Goal: Transaction & Acquisition: Subscribe to service/newsletter

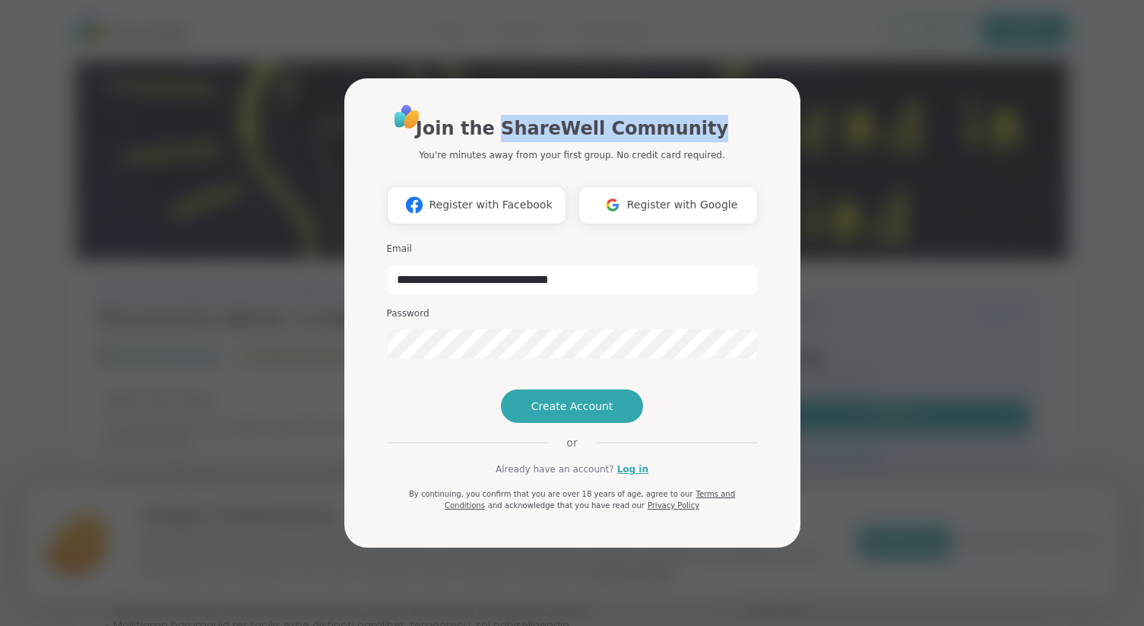
drag, startPoint x: 516, startPoint y: 103, endPoint x: 696, endPoint y: 100, distance: 179.5
click at [696, 115] on h1 "Join the ShareWell Community" at bounding box center [572, 128] width 313 height 27
copy h1 "ShareWell Community"
click at [621, 265] on input "**********" at bounding box center [572, 280] width 371 height 30
drag, startPoint x: 621, startPoint y: 251, endPoint x: 564, endPoint y: 333, distance: 100.0
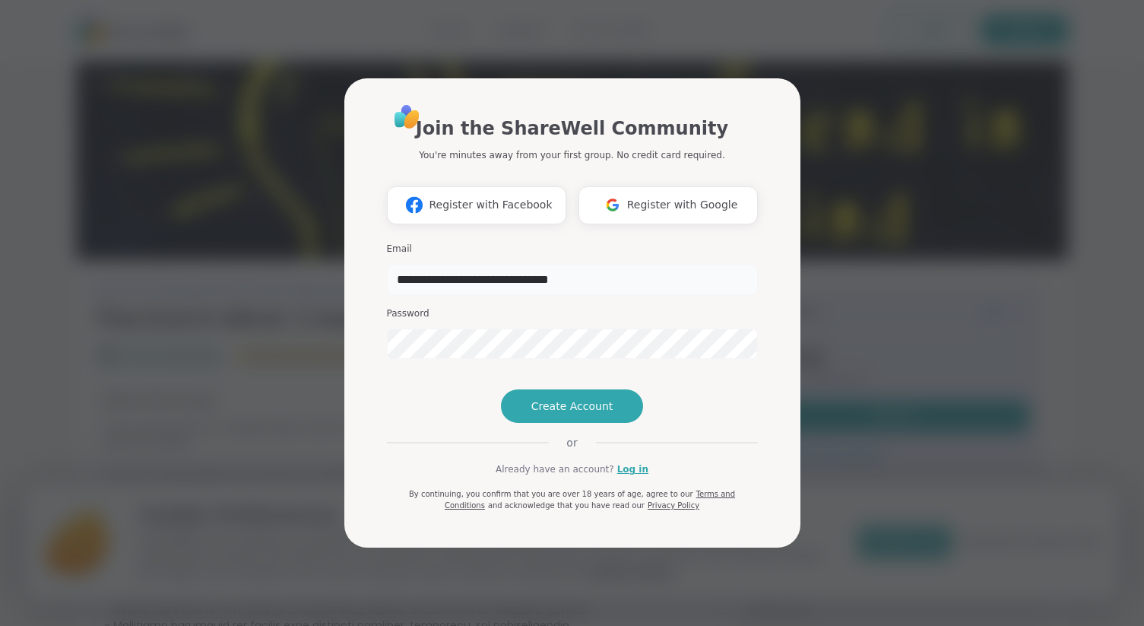
click at [529, 265] on input "**********" at bounding box center [572, 280] width 371 height 30
type input "**********"
click at [567, 414] on span "Create Account" at bounding box center [573, 405] width 82 height 15
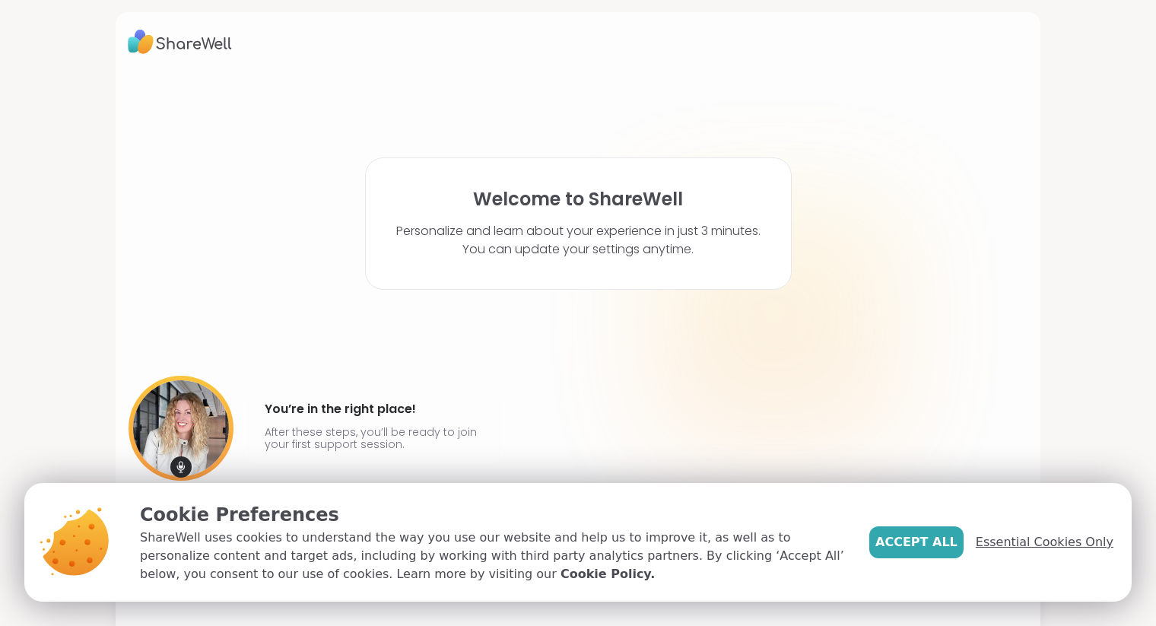
click at [1009, 544] on span "Essential Cookies Only" at bounding box center [1045, 542] width 138 height 18
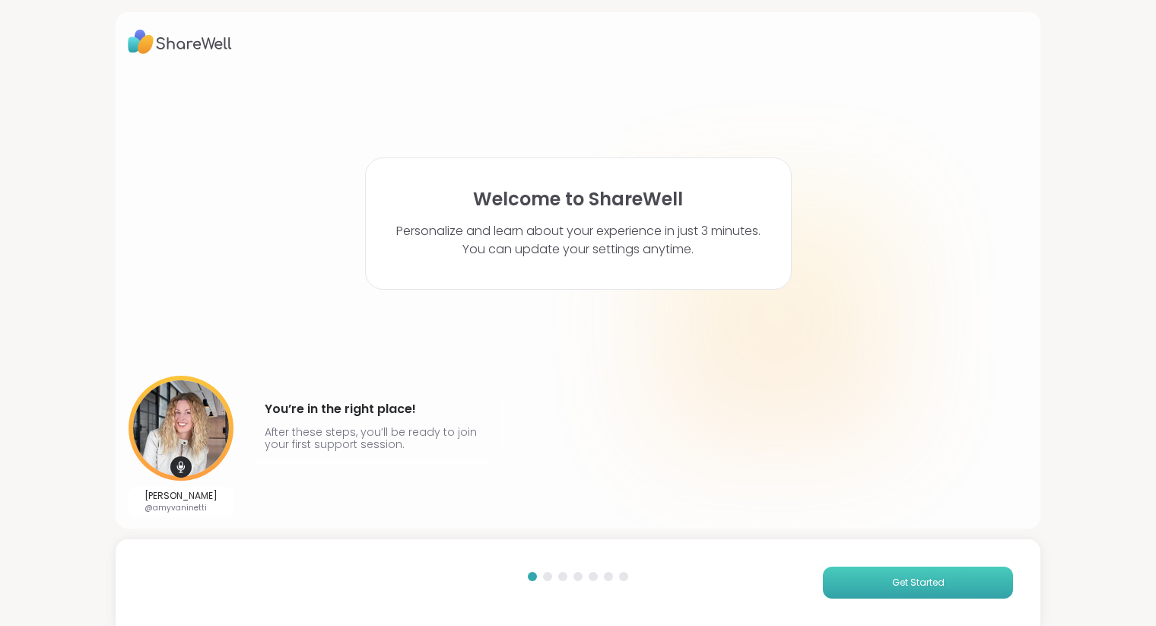
click at [873, 578] on button "Get Started" at bounding box center [918, 583] width 190 height 32
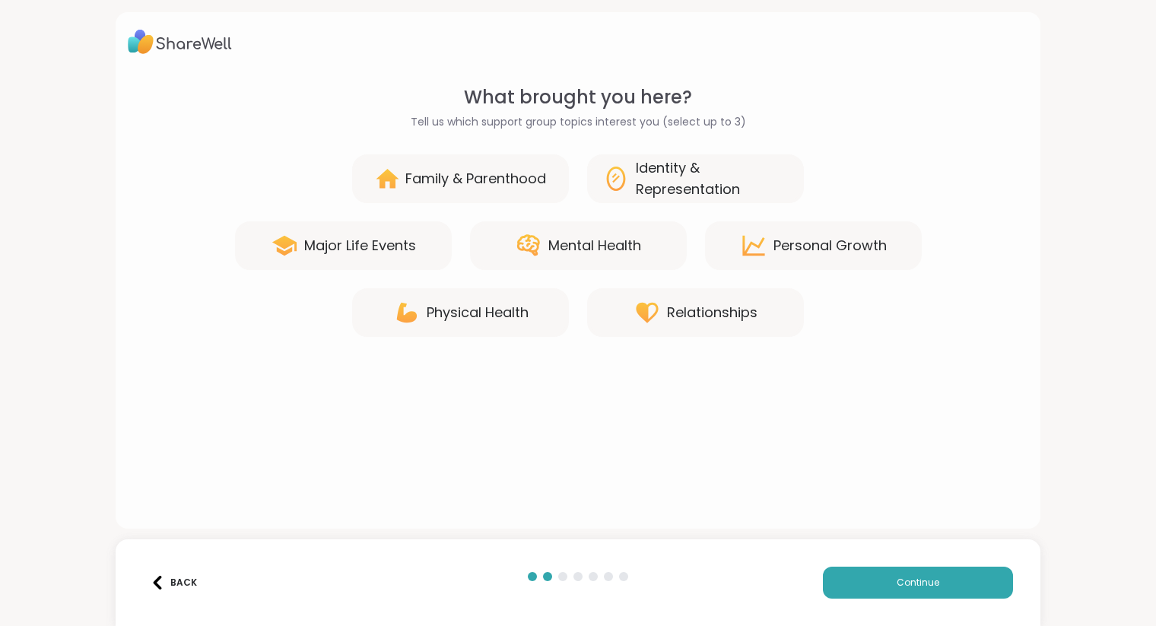
click at [475, 315] on div "Physical Health" at bounding box center [478, 312] width 102 height 21
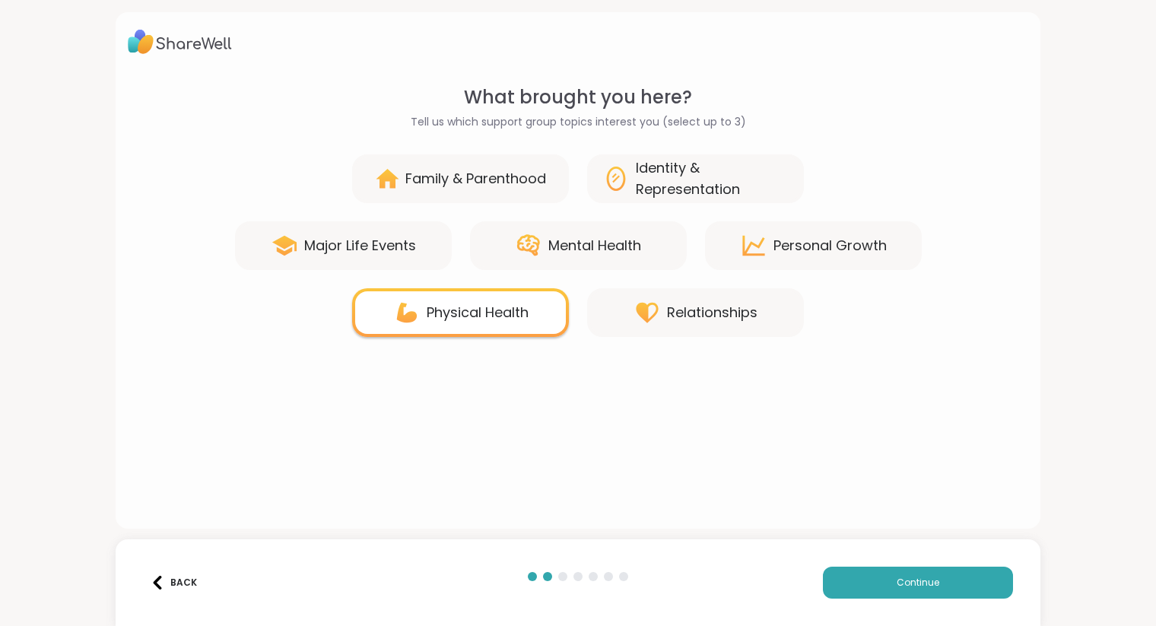
click at [566, 245] on div "Mental Health" at bounding box center [594, 245] width 93 height 21
click at [668, 179] on div "Identity & Representation" at bounding box center [712, 178] width 153 height 43
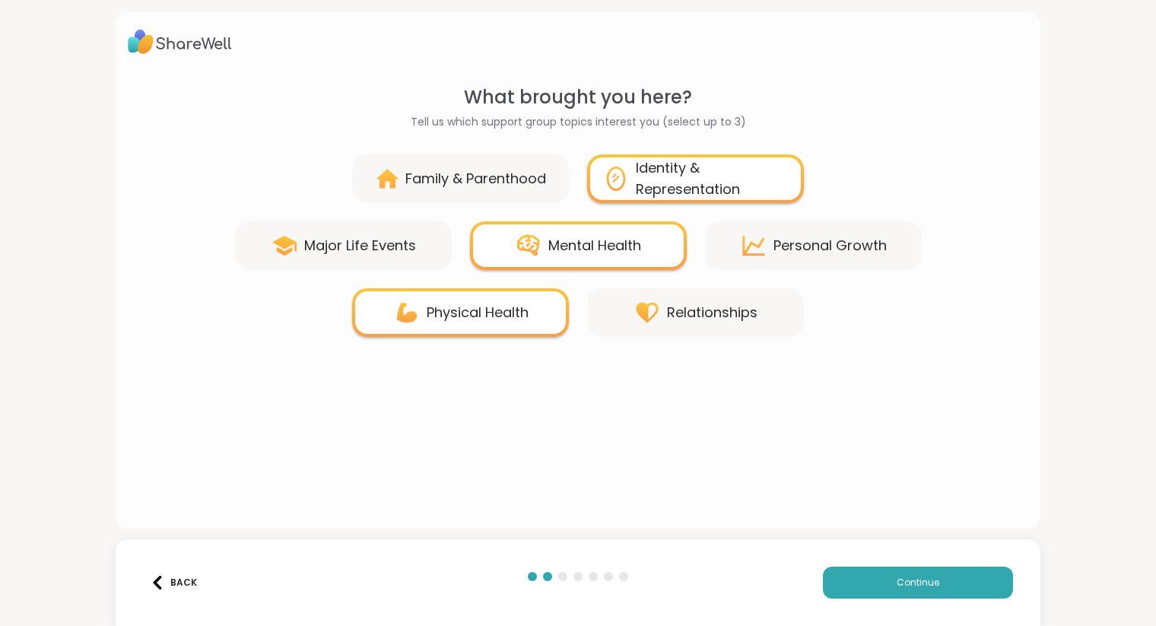
click at [795, 245] on div "Personal Growth" at bounding box center [829, 245] width 113 height 21
click at [782, 247] on div "Personal Growth" at bounding box center [829, 245] width 113 height 21
click at [750, 244] on icon at bounding box center [753, 246] width 22 height 20
click at [611, 189] on icon at bounding box center [616, 179] width 19 height 24
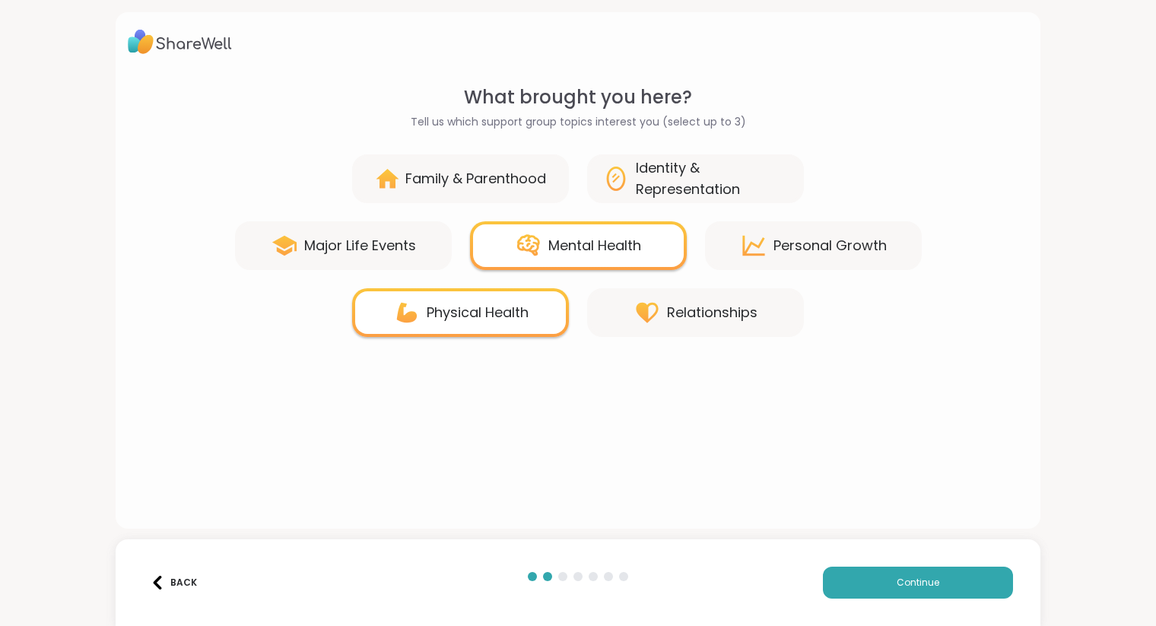
click at [762, 248] on div "Personal Growth" at bounding box center [813, 245] width 217 height 49
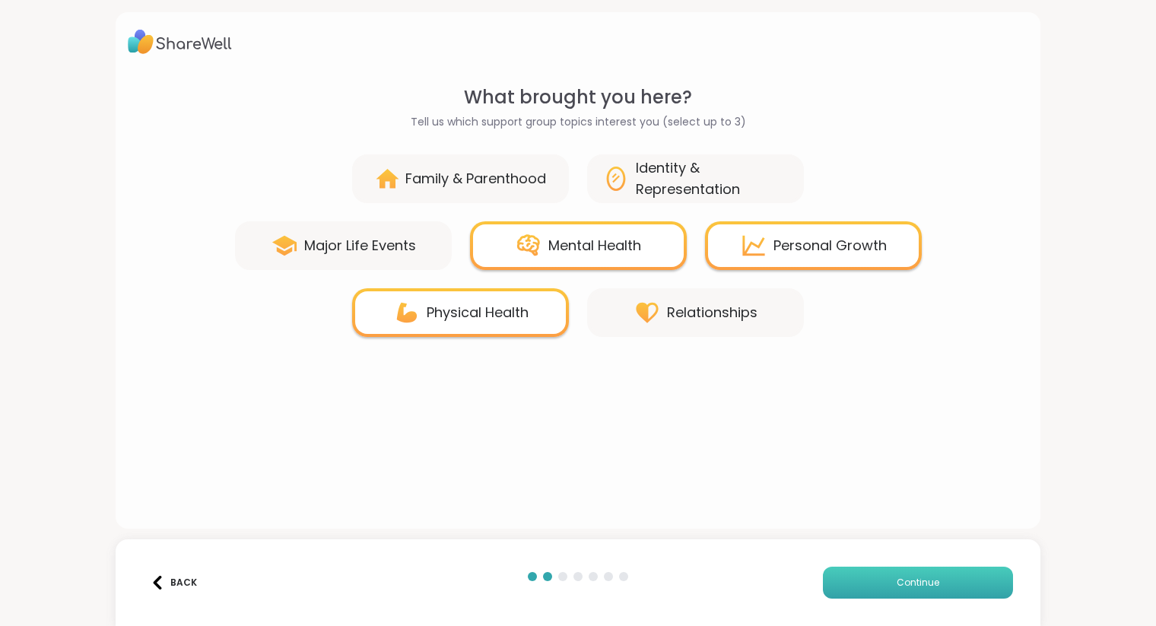
click at [831, 580] on button "Continue" at bounding box center [918, 583] width 190 height 32
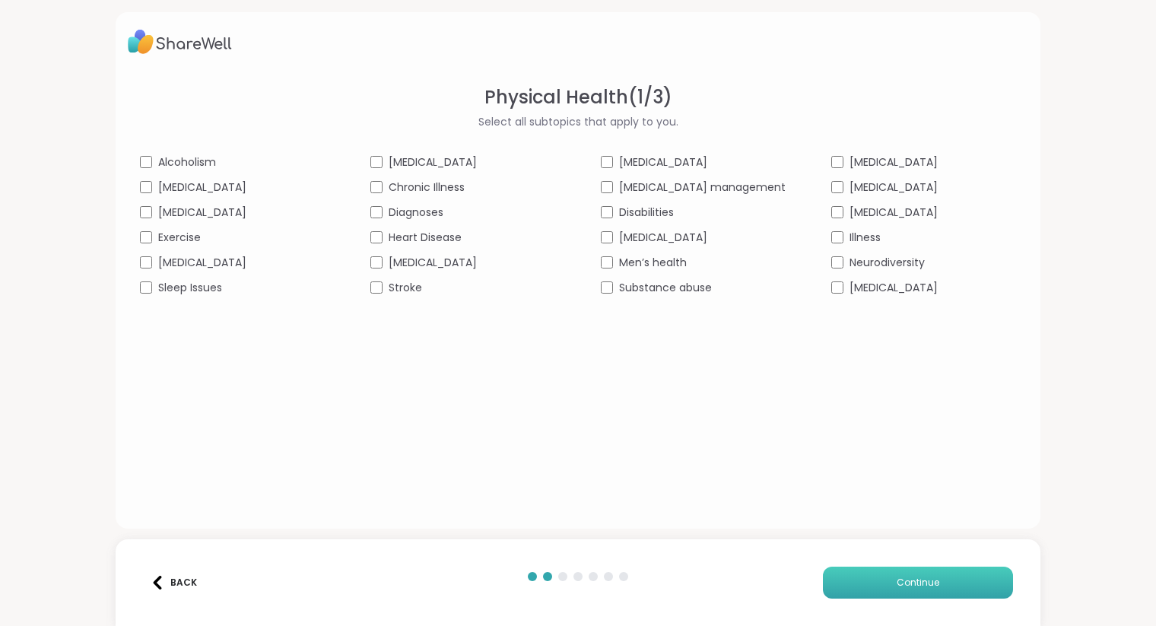
click at [855, 591] on button "Continue" at bounding box center [918, 583] width 190 height 32
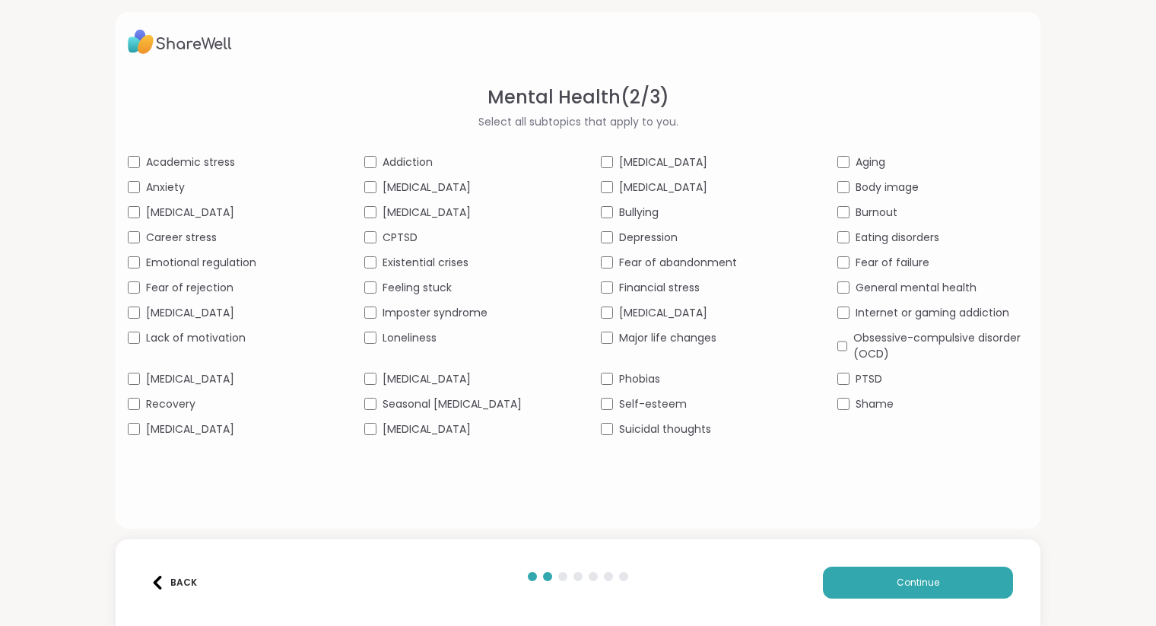
click at [382, 384] on span "[MEDICAL_DATA]" at bounding box center [426, 379] width 88 height 16
click at [360, 261] on div "Academic stress Addiction [MEDICAL_DATA] Aging Anxiety [MEDICAL_DATA] [MEDICAL_…" at bounding box center [578, 295] width 900 height 283
click at [373, 262] on div "Existential crises" at bounding box center [459, 263] width 191 height 16
click at [914, 566] on div "Back Continue" at bounding box center [578, 582] width 925 height 87
click at [916, 575] on button "Continue" at bounding box center [918, 583] width 190 height 32
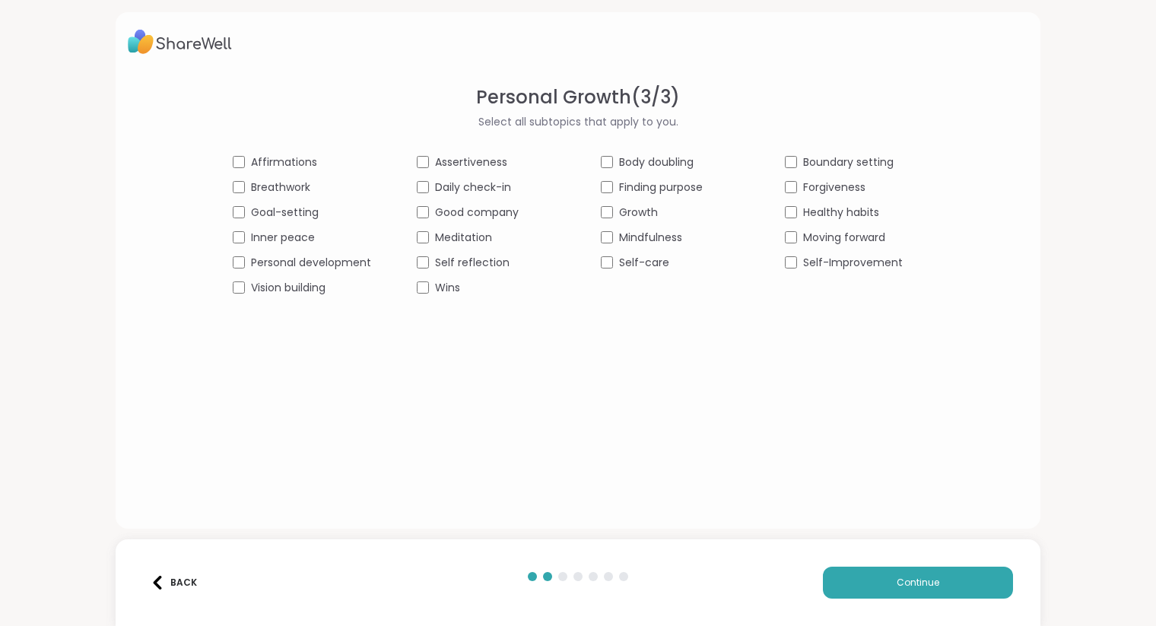
click at [608, 186] on div "Finding purpose" at bounding box center [670, 187] width 138 height 16
click at [884, 582] on button "Continue" at bounding box center [918, 583] width 190 height 32
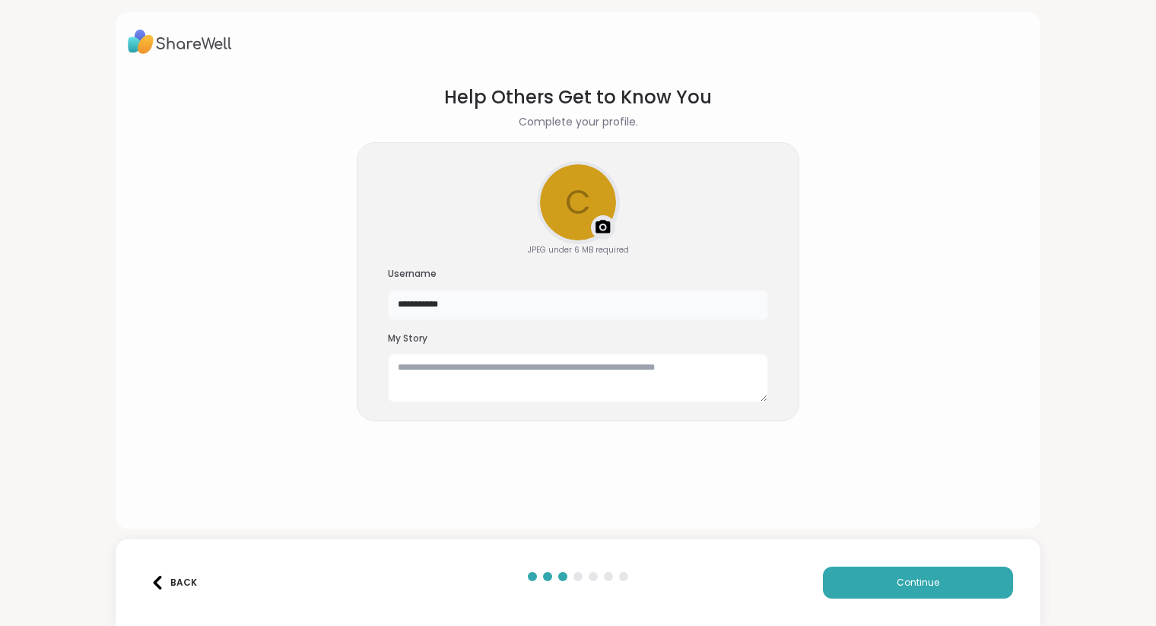
drag, startPoint x: 399, startPoint y: 307, endPoint x: 389, endPoint y: 312, distance: 11.6
click at [389, 312] on input "**********" at bounding box center [578, 305] width 380 height 30
type input "**********"
click at [907, 586] on span "Continue" at bounding box center [918, 583] width 43 height 14
drag, startPoint x: 457, startPoint y: 306, endPoint x: 369, endPoint y: 303, distance: 88.2
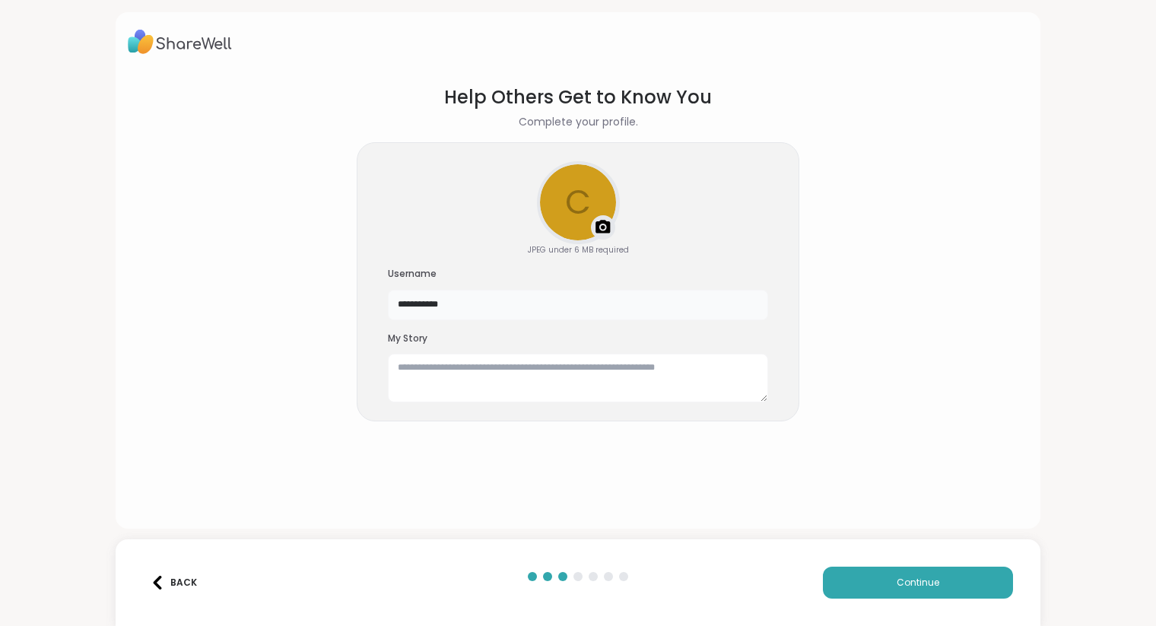
click at [369, 303] on div "**********" at bounding box center [578, 282] width 443 height 280
click at [322, 445] on section "**********" at bounding box center [578, 293] width 900 height 445
drag, startPoint x: 469, startPoint y: 301, endPoint x: 445, endPoint y: 306, distance: 24.9
click at [445, 306] on input "**********" at bounding box center [578, 305] width 380 height 30
type input "**********"
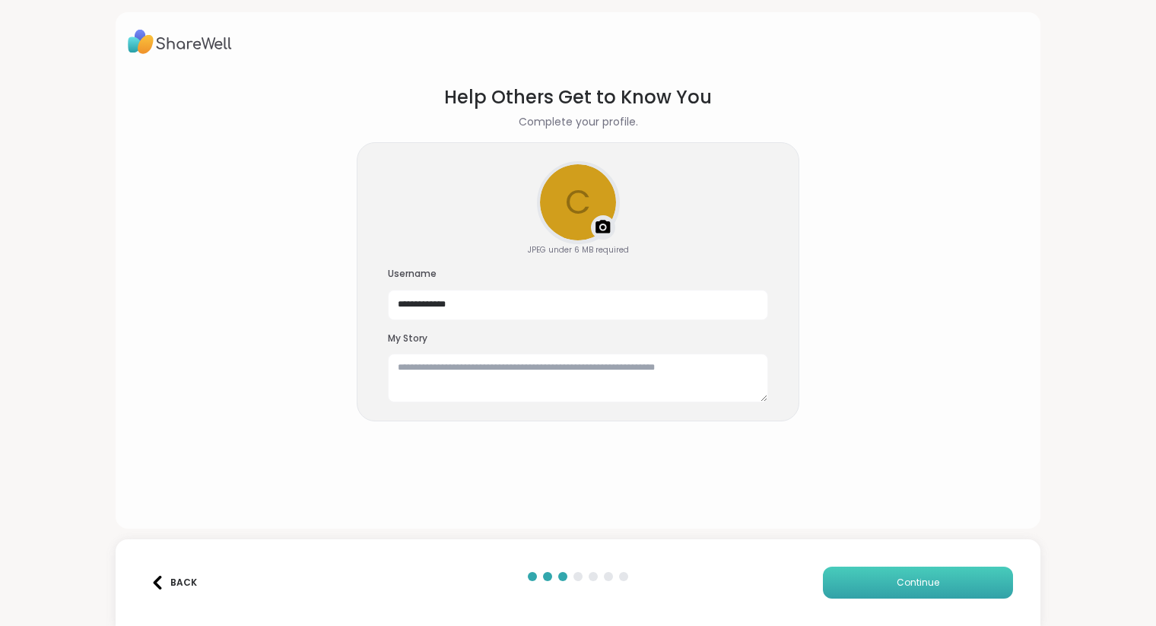
click at [879, 582] on button "Continue" at bounding box center [918, 583] width 190 height 32
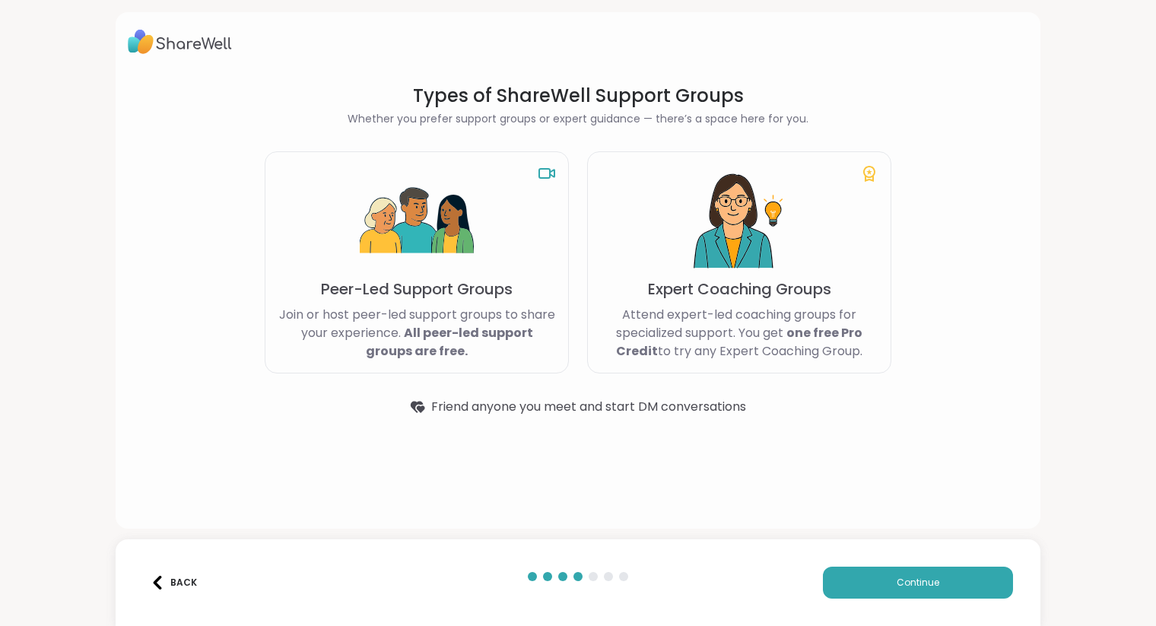
click at [465, 275] on img at bounding box center [417, 221] width 114 height 114
click at [901, 586] on span "Continue" at bounding box center [918, 583] width 43 height 14
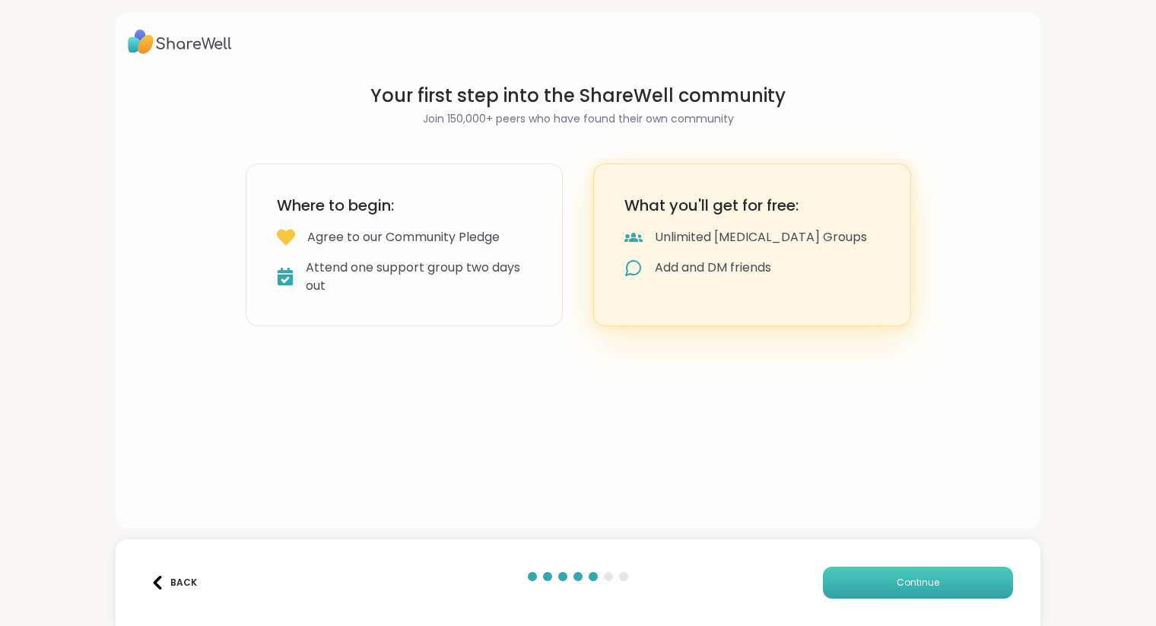
click at [854, 574] on button "Continue" at bounding box center [918, 583] width 190 height 32
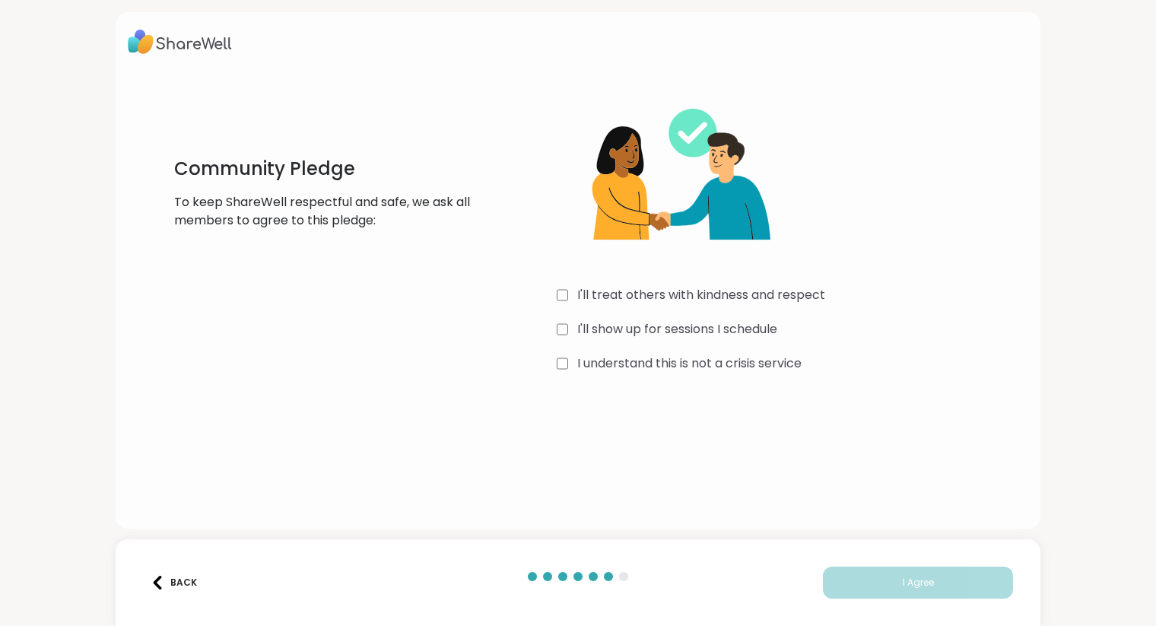
click at [563, 329] on div "I'll show up for sessions I schedule" at bounding box center [784, 329] width 455 height 18
click at [903, 586] on span "I Agree" at bounding box center [918, 583] width 31 height 14
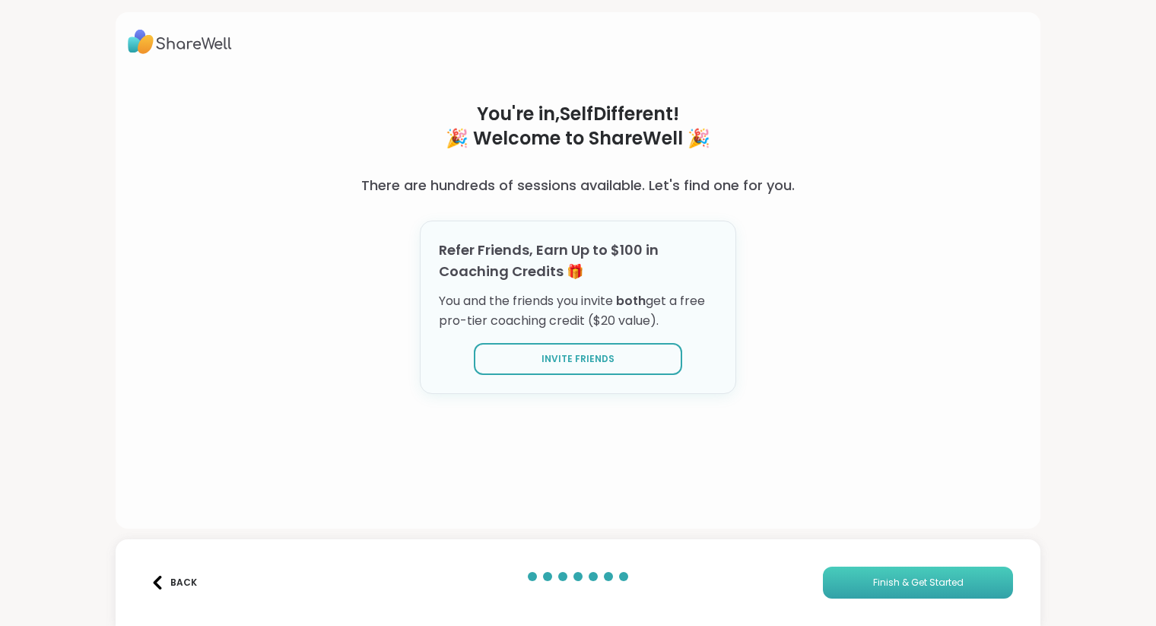
click at [885, 578] on span "Finish & Get Started" at bounding box center [918, 583] width 90 height 14
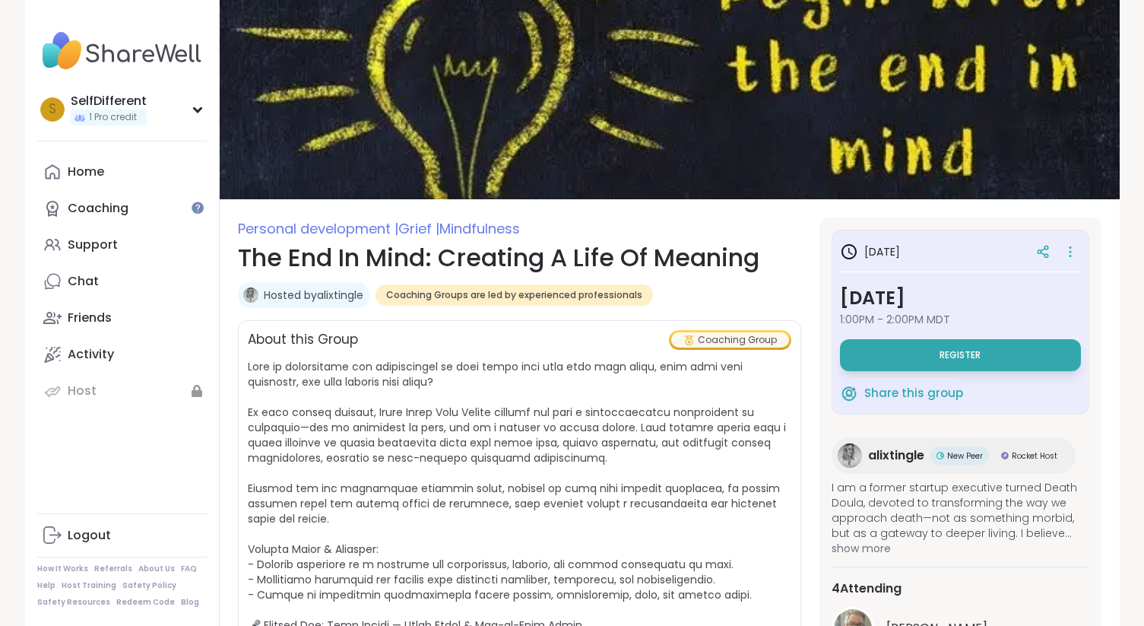
drag, startPoint x: 958, startPoint y: 361, endPoint x: 1017, endPoint y: 377, distance: 60.7
click at [958, 361] on button "Register" at bounding box center [960, 355] width 241 height 32
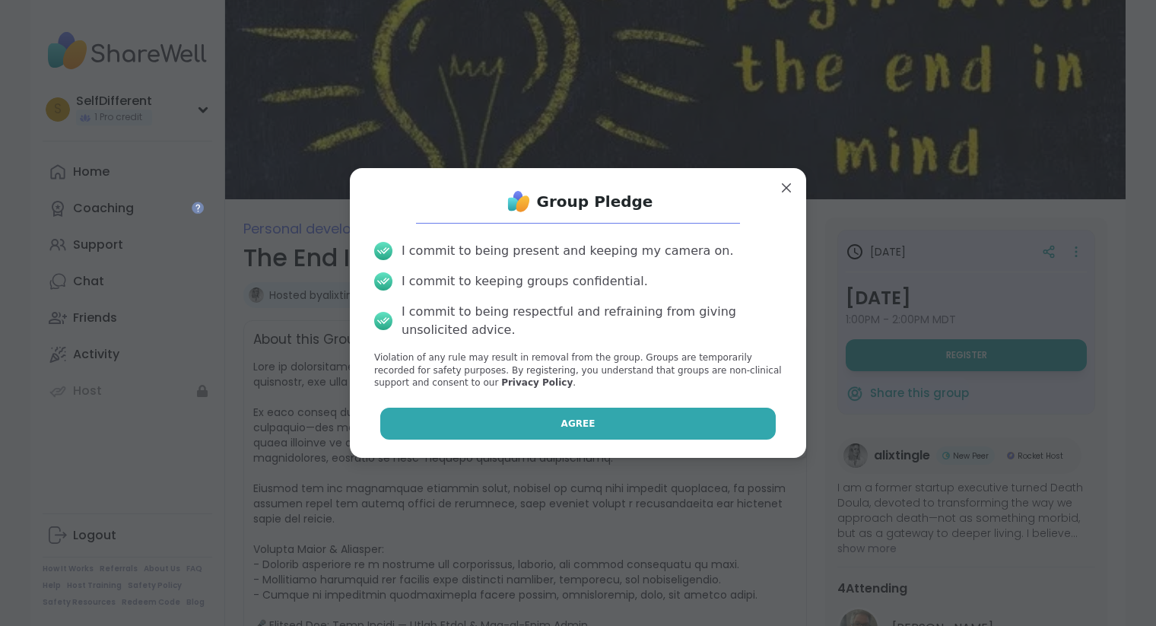
click at [592, 410] on button "Agree" at bounding box center [578, 424] width 396 height 32
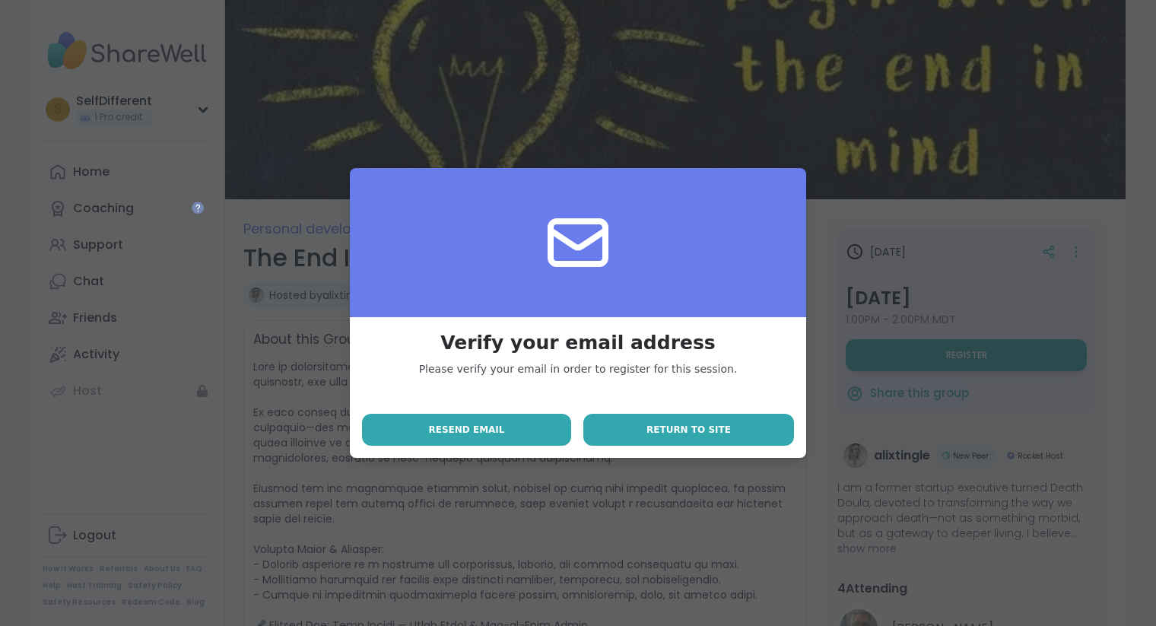
click at [626, 430] on button "Return to site" at bounding box center [688, 430] width 211 height 32
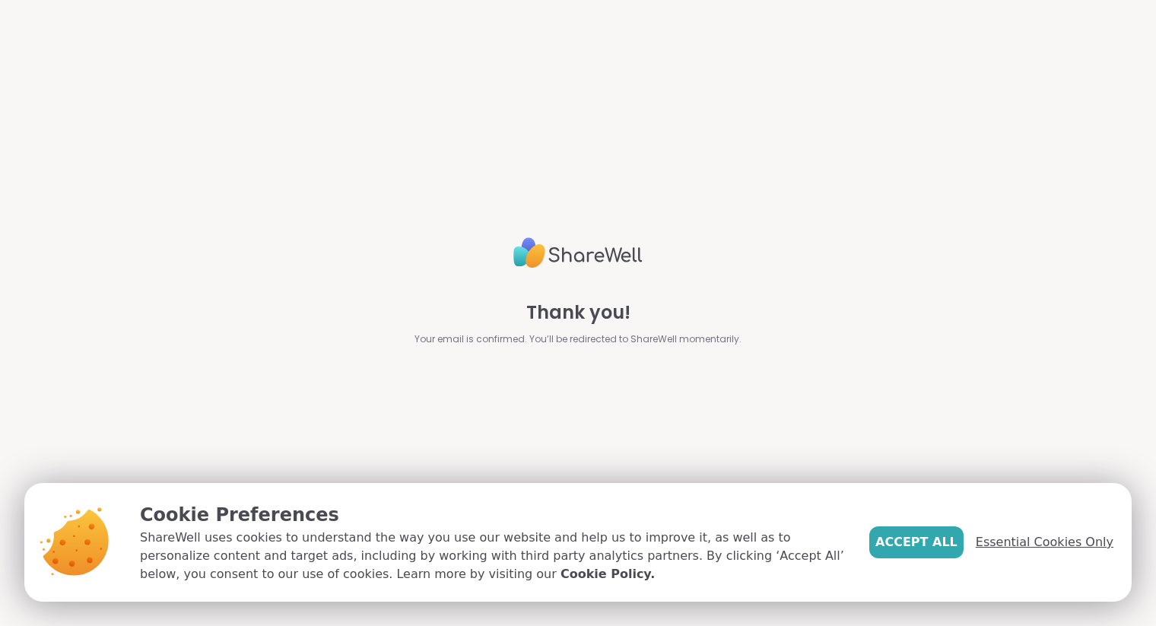
click at [1005, 538] on span "Essential Cookies Only" at bounding box center [1045, 542] width 138 height 18
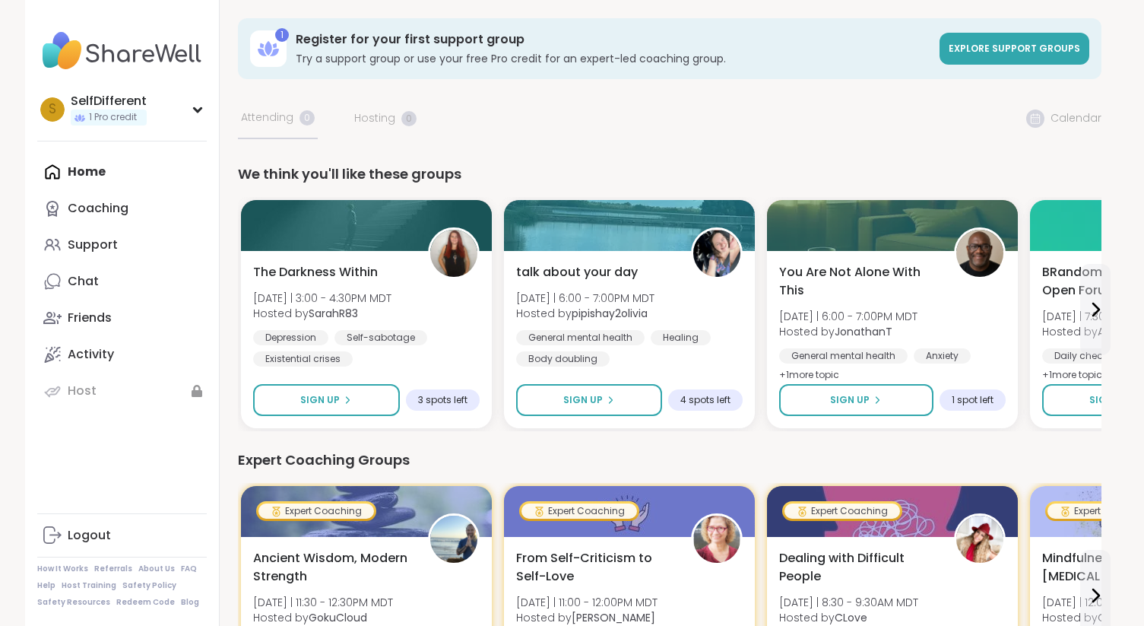
drag, startPoint x: 1144, startPoint y: 219, endPoint x: 1144, endPoint y: 230, distance: 11.4
click at [1087, 305] on icon at bounding box center [1096, 309] width 18 height 18
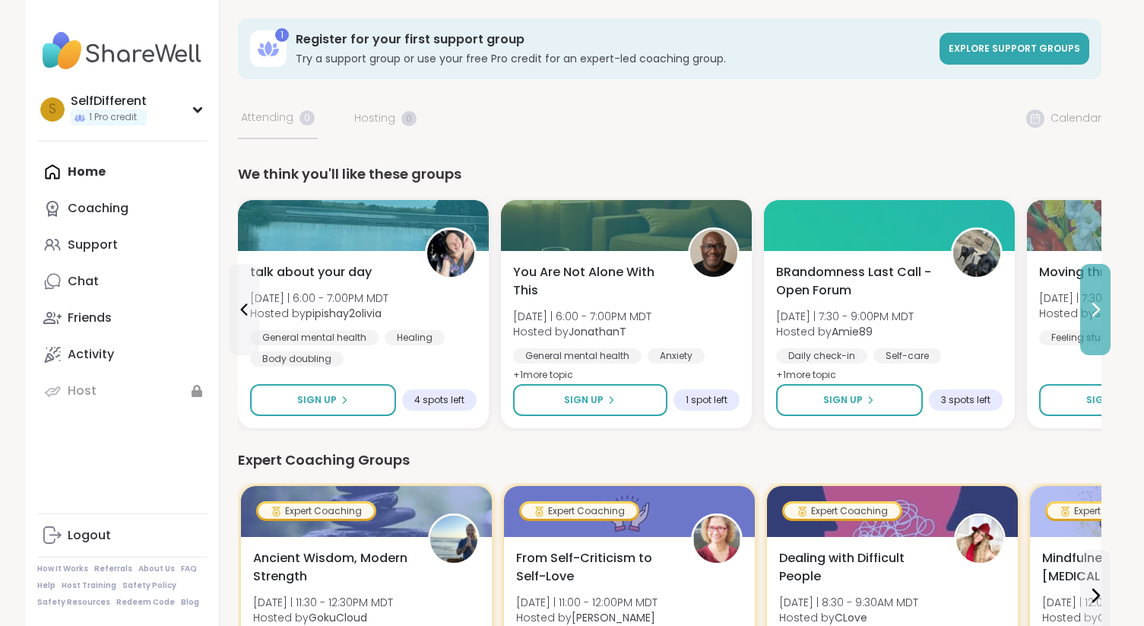
click at [1098, 303] on icon at bounding box center [1096, 309] width 18 height 18
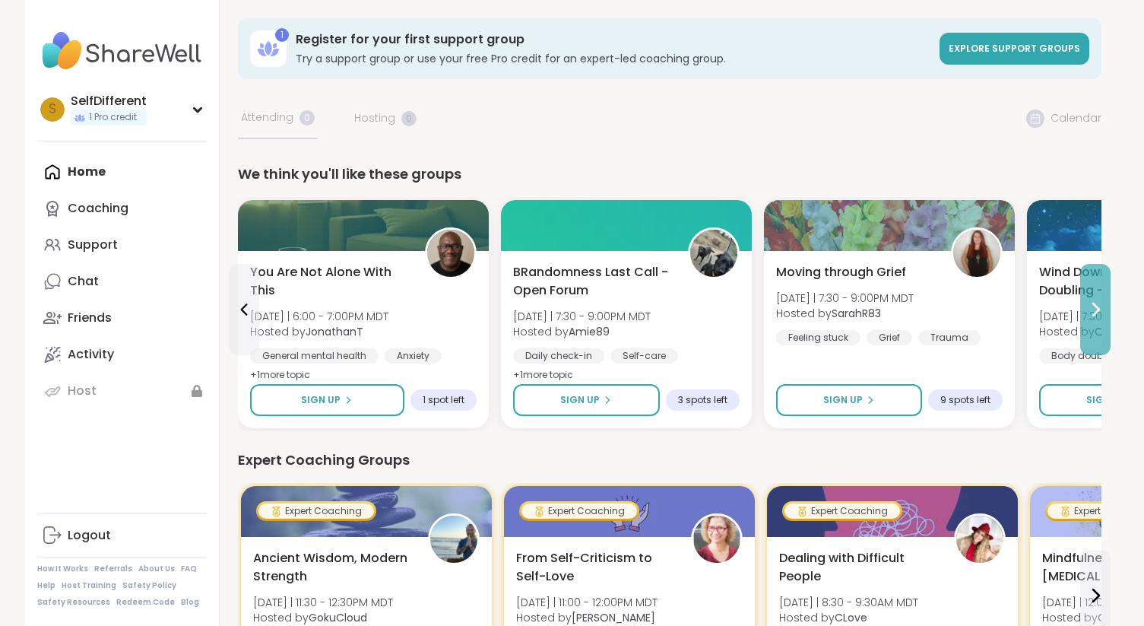
click at [1090, 306] on icon at bounding box center [1096, 309] width 18 height 18
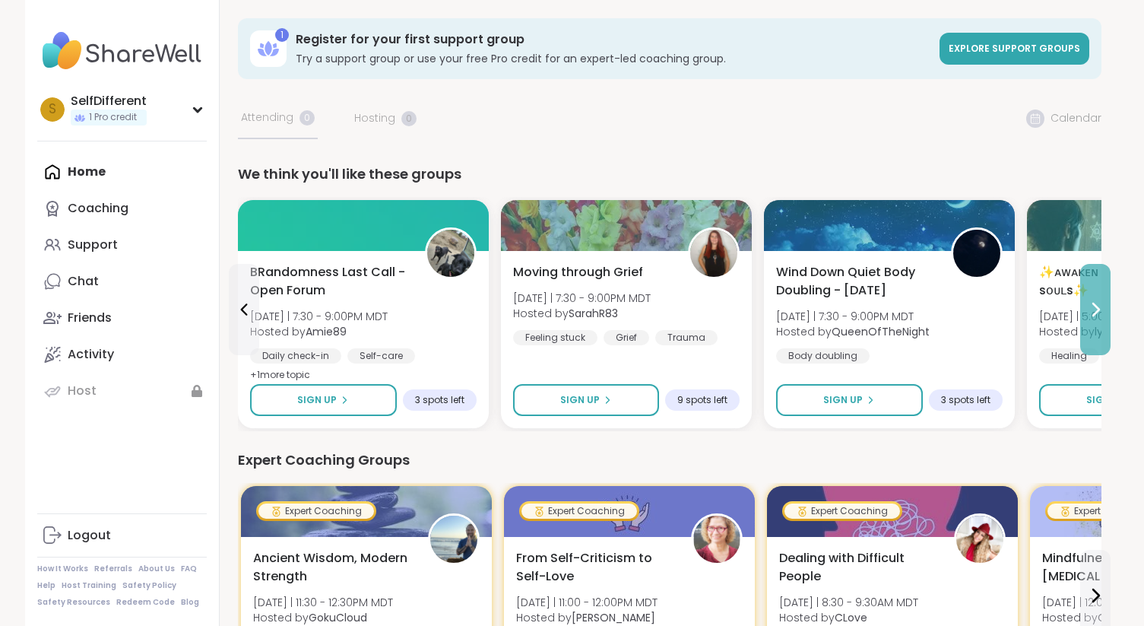
click at [1098, 315] on icon at bounding box center [1096, 309] width 18 height 18
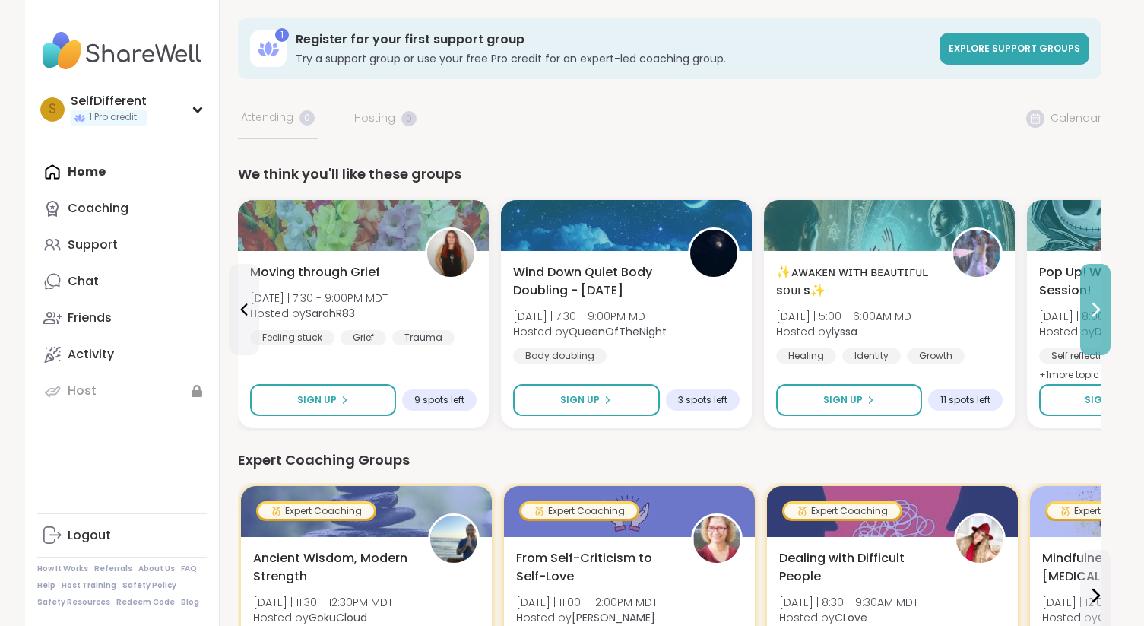
click at [1090, 297] on button at bounding box center [1096, 309] width 30 height 91
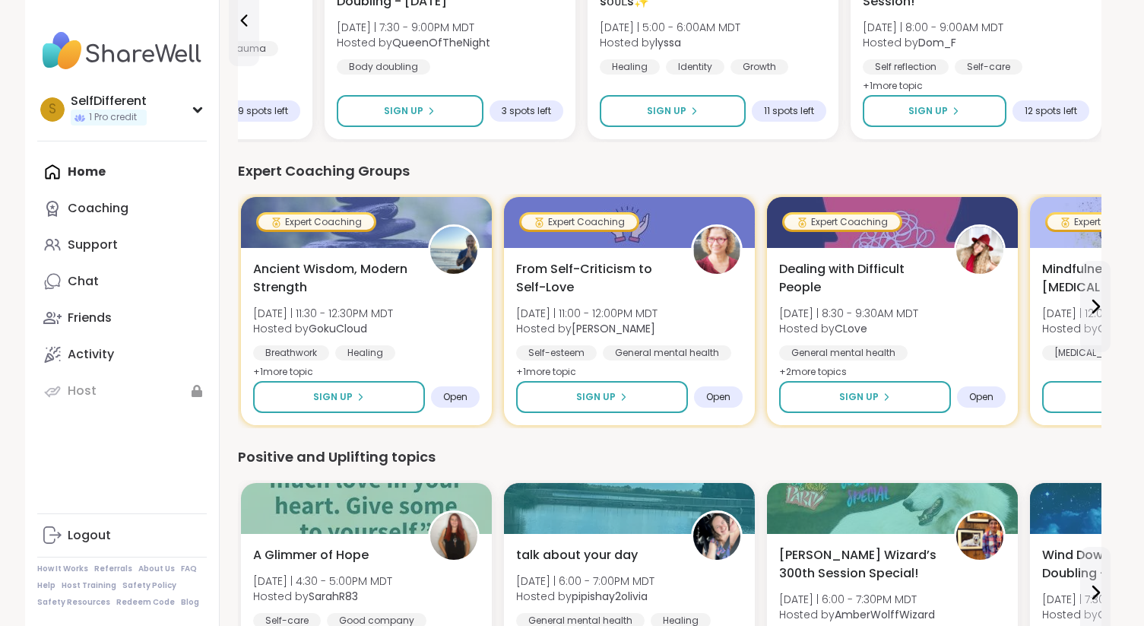
scroll to position [314, 0]
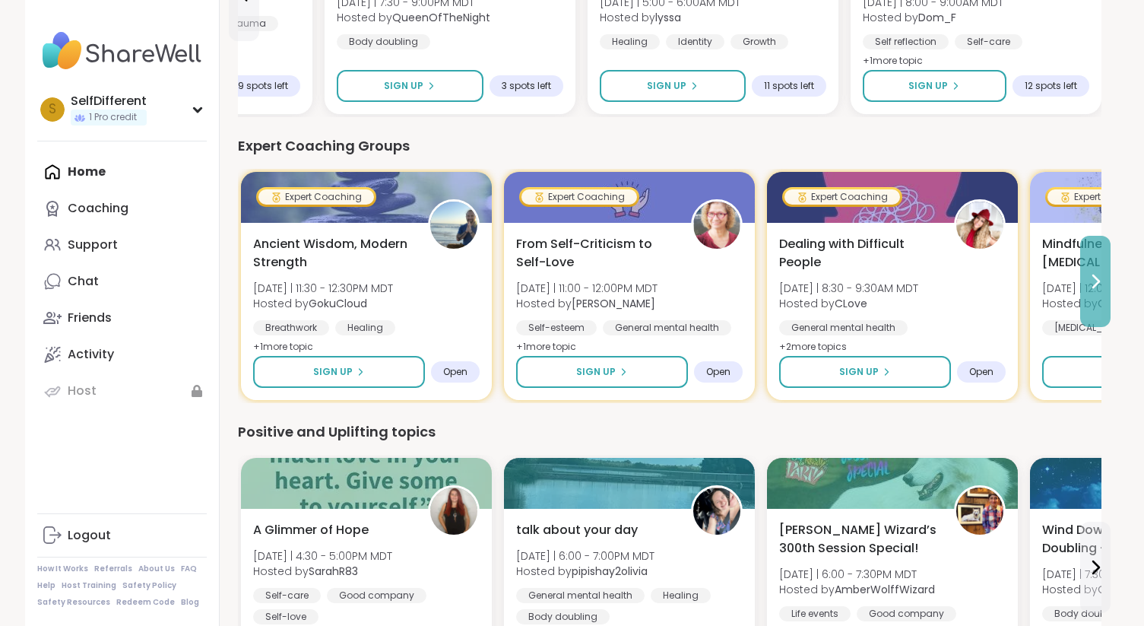
click at [1097, 281] on icon at bounding box center [1096, 281] width 18 height 18
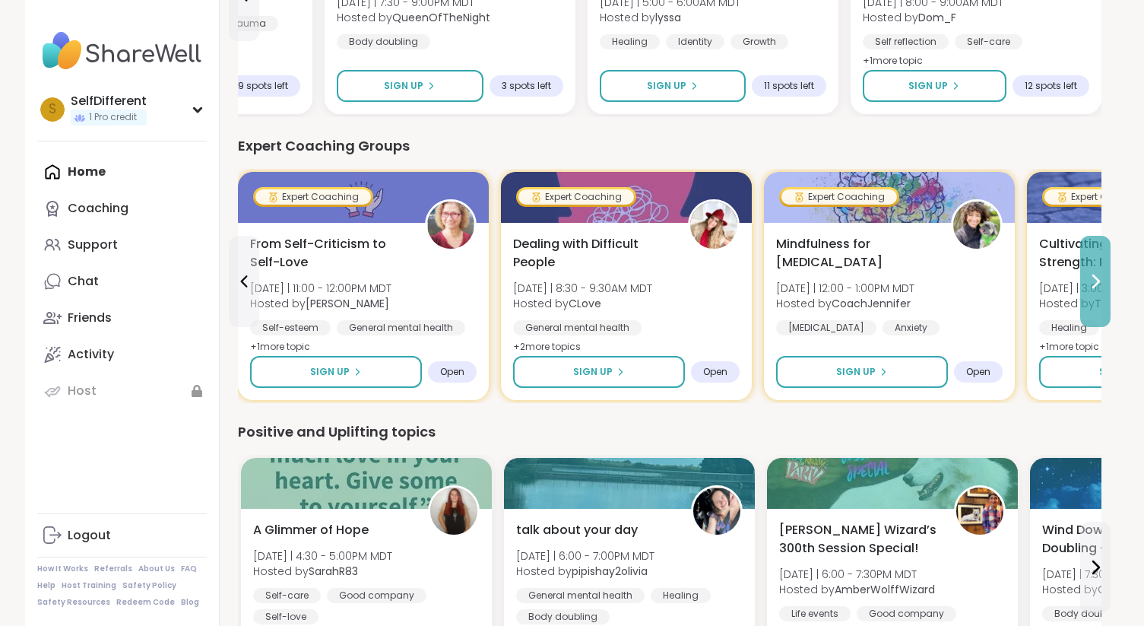
click at [1084, 274] on button at bounding box center [1096, 281] width 30 height 91
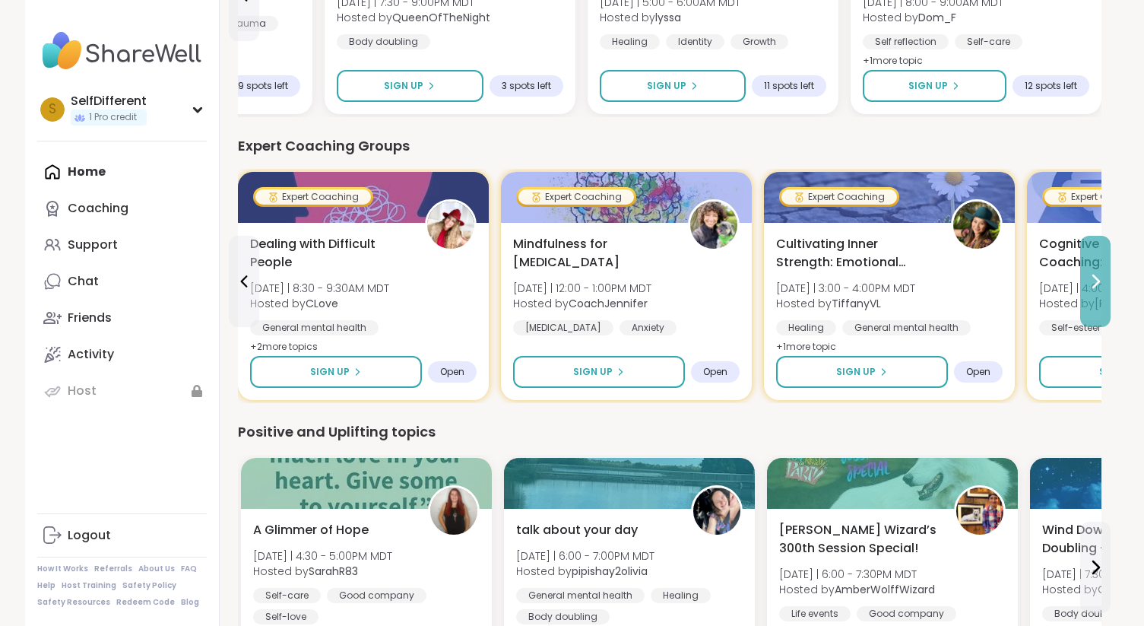
click at [1092, 287] on icon at bounding box center [1096, 281] width 18 height 18
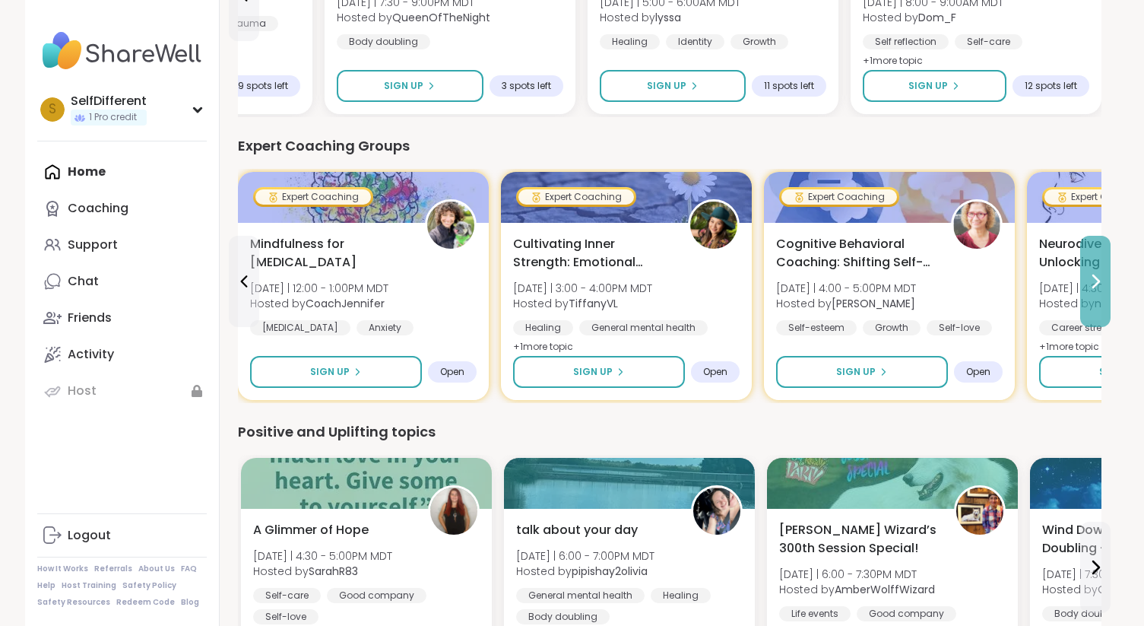
click at [1095, 266] on button at bounding box center [1096, 281] width 30 height 91
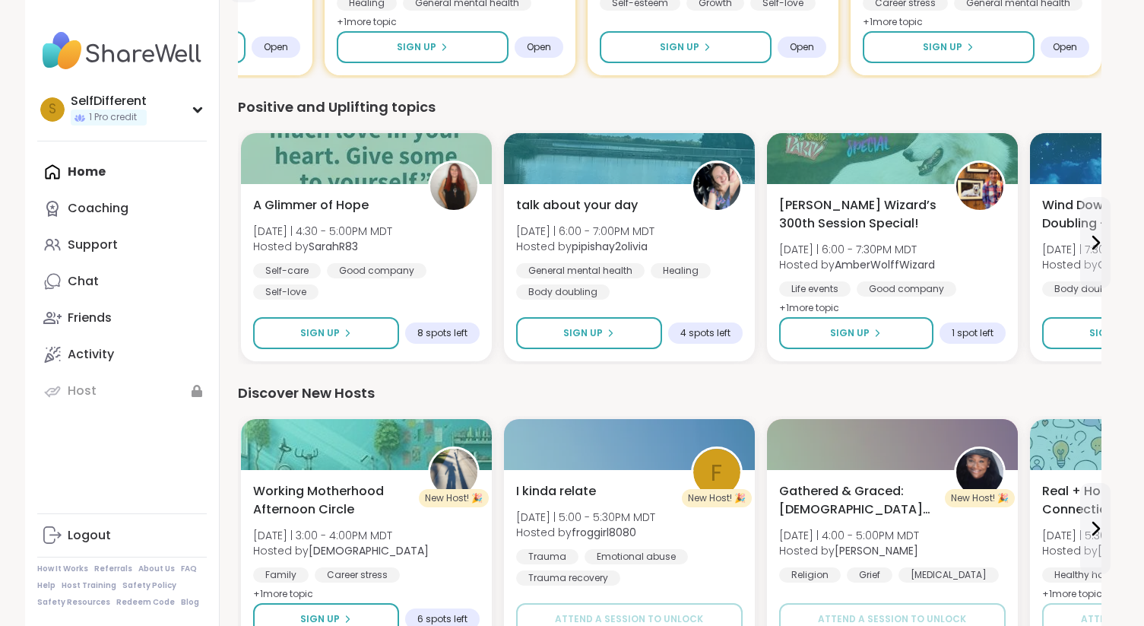
scroll to position [658, 0]
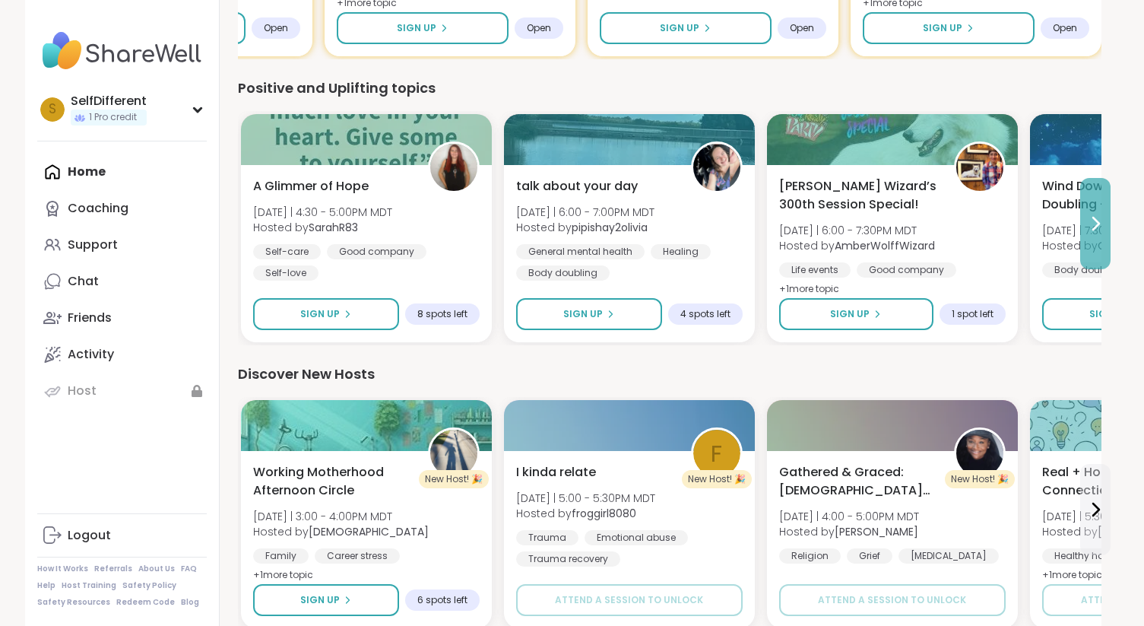
click at [1095, 221] on icon at bounding box center [1096, 223] width 6 height 12
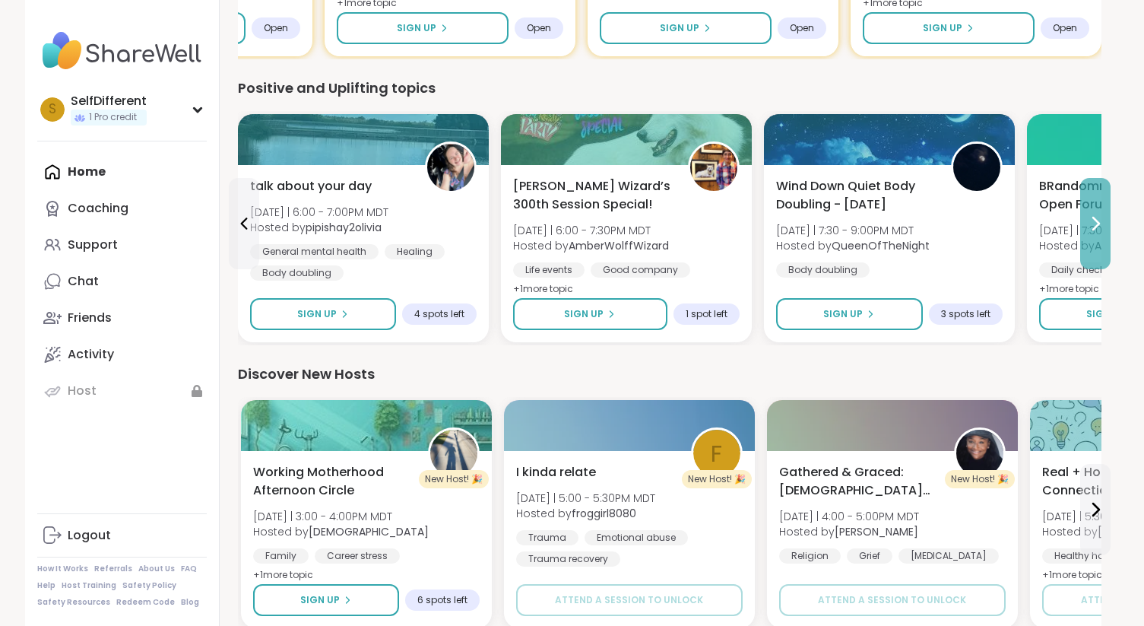
click at [1098, 240] on button at bounding box center [1096, 223] width 30 height 91
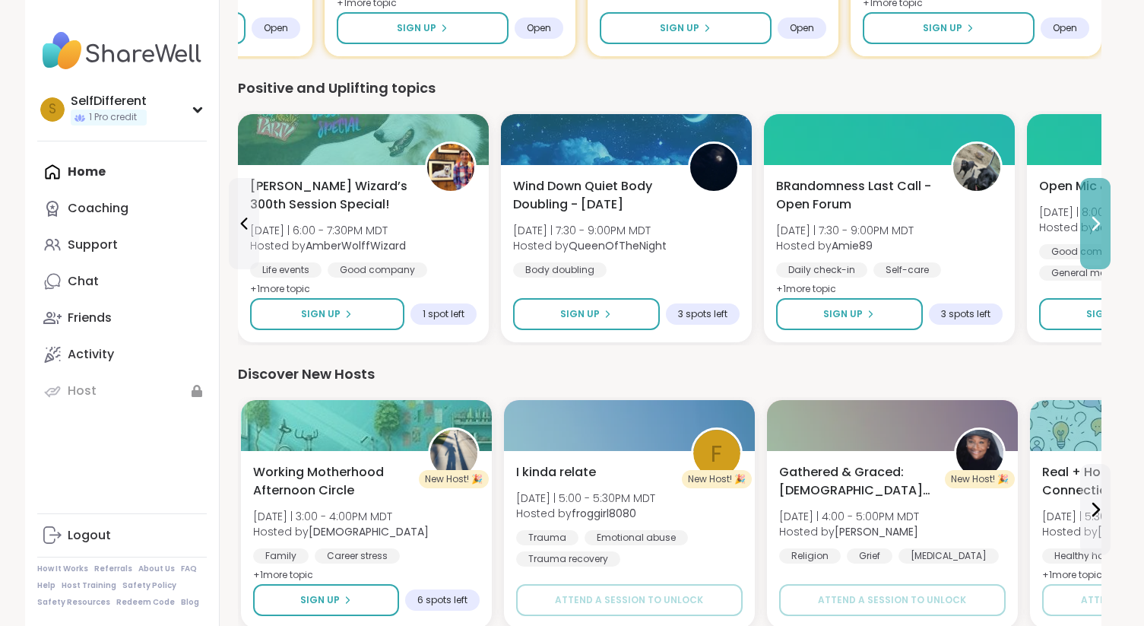
click at [1098, 230] on icon at bounding box center [1096, 223] width 18 height 18
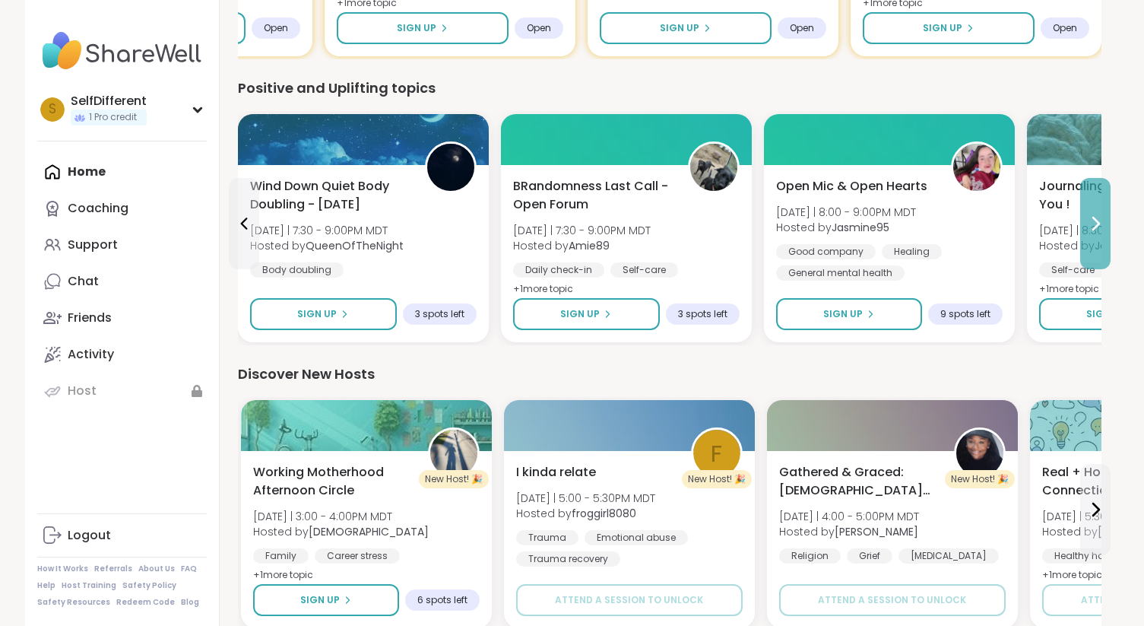
click at [1097, 217] on icon at bounding box center [1096, 223] width 18 height 18
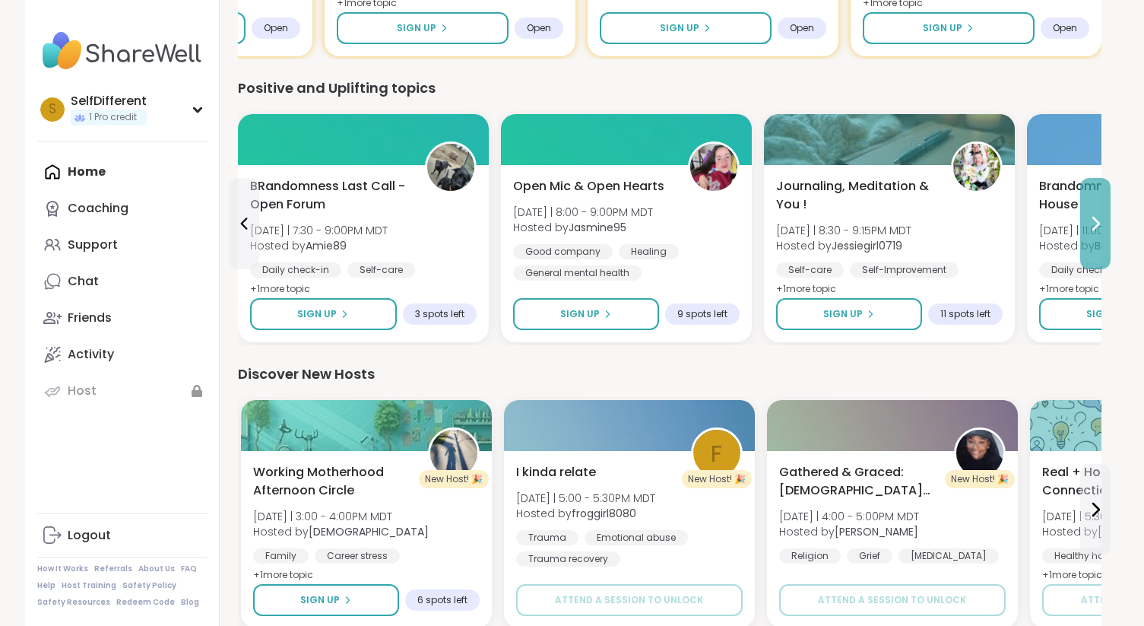
click at [1099, 222] on icon at bounding box center [1096, 223] width 6 height 12
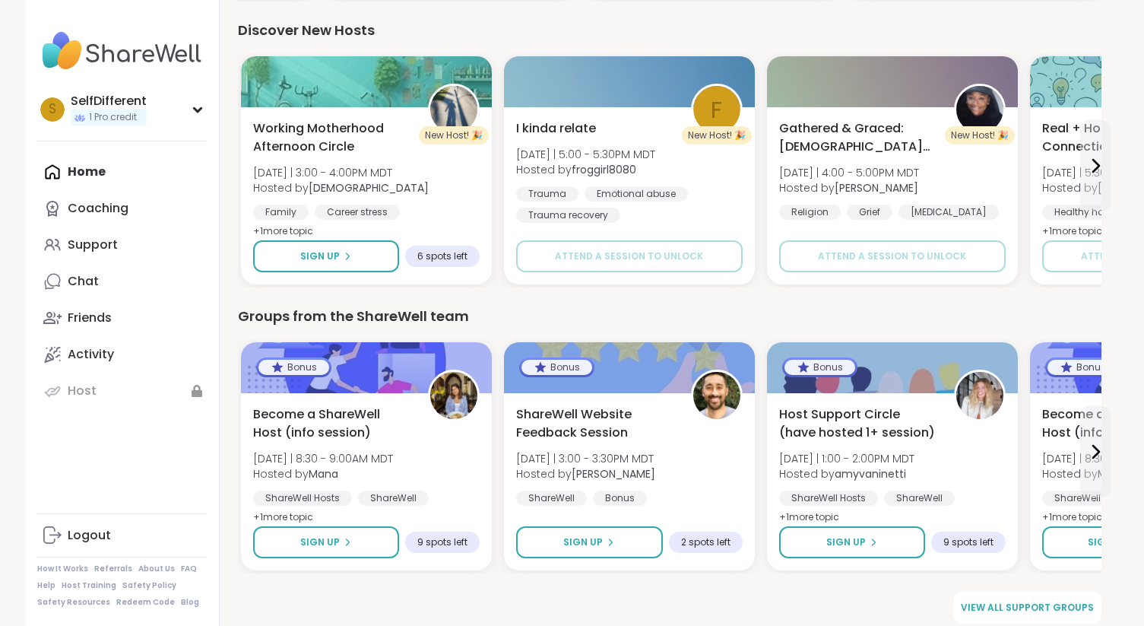
scroll to position [1012, 0]
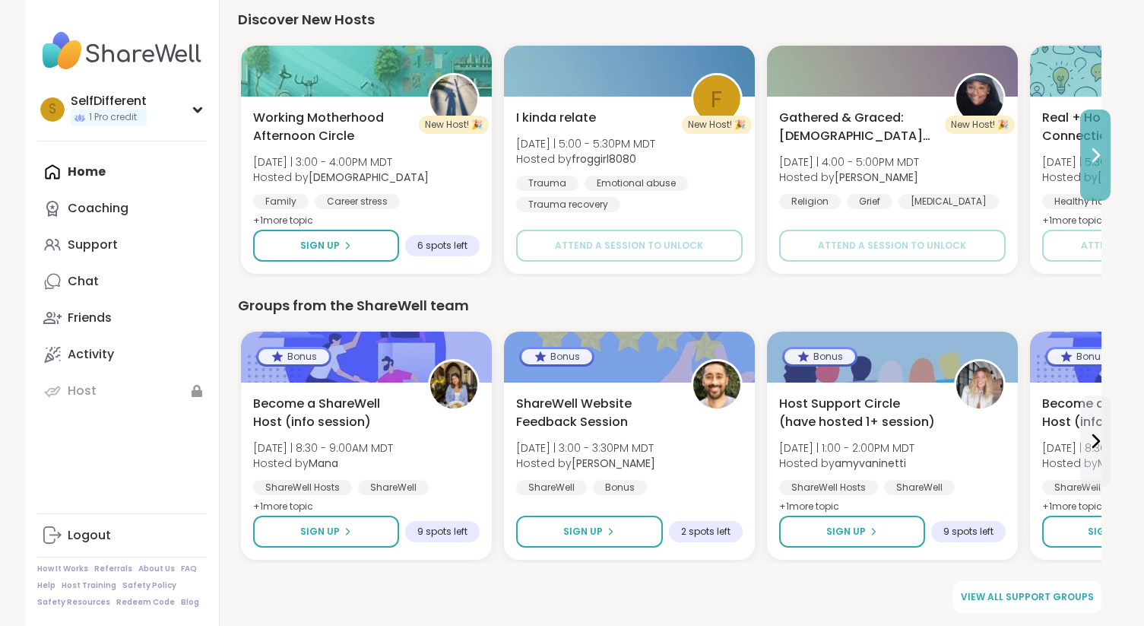
click at [1109, 158] on button at bounding box center [1096, 155] width 30 height 91
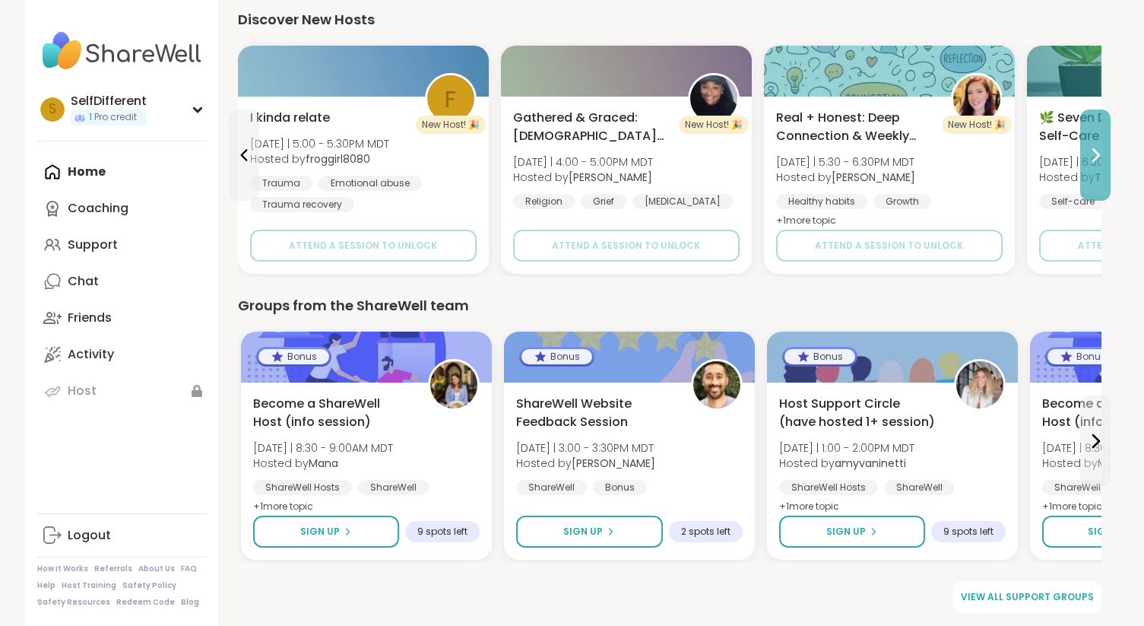
click at [1100, 173] on button at bounding box center [1096, 155] width 30 height 91
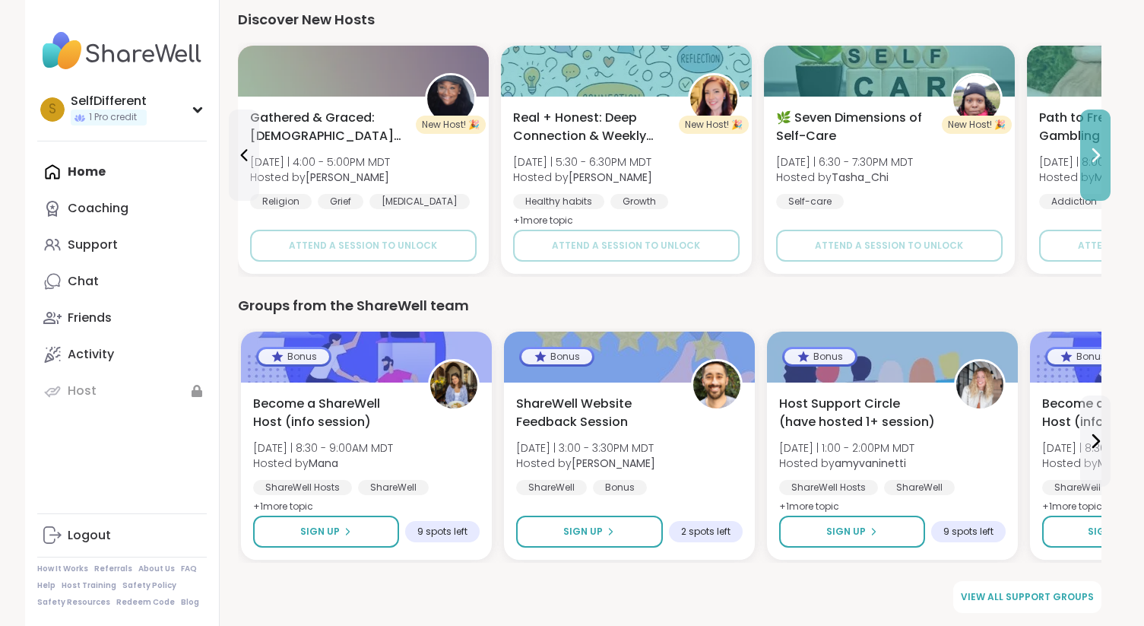
click at [1100, 173] on button at bounding box center [1096, 155] width 30 height 91
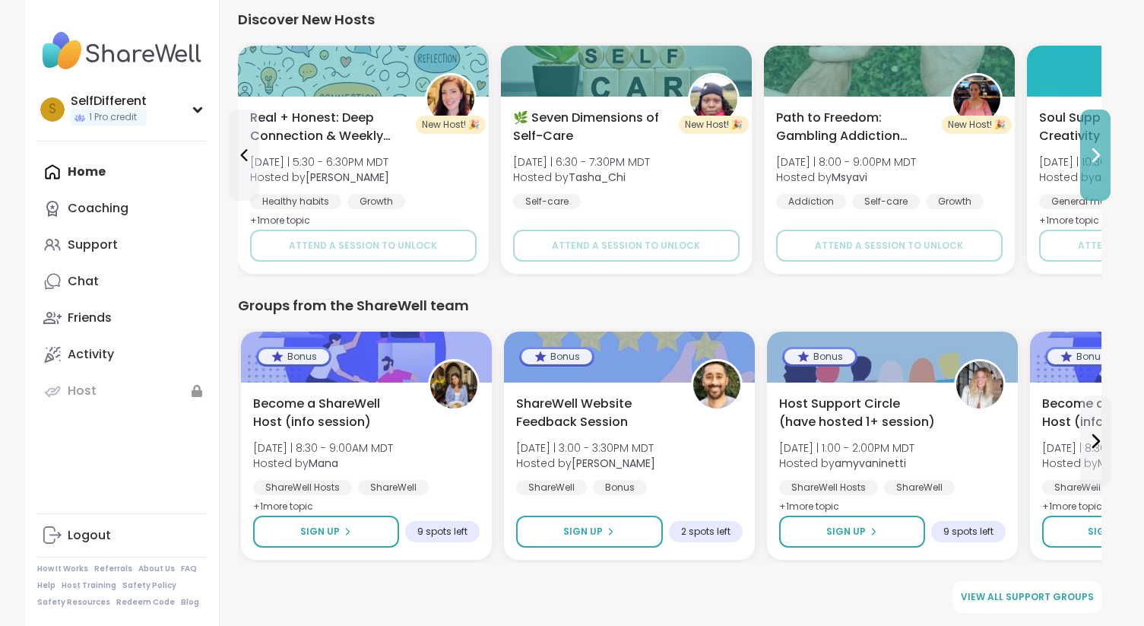
click at [1100, 150] on icon at bounding box center [1096, 155] width 18 height 18
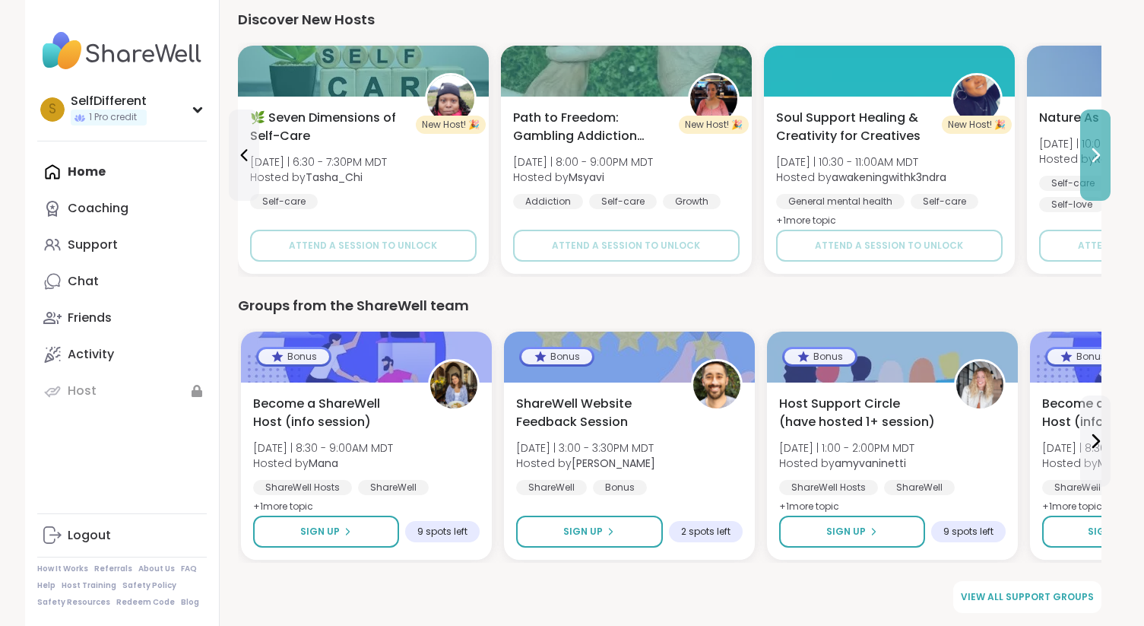
click at [1094, 154] on icon at bounding box center [1096, 155] width 18 height 18
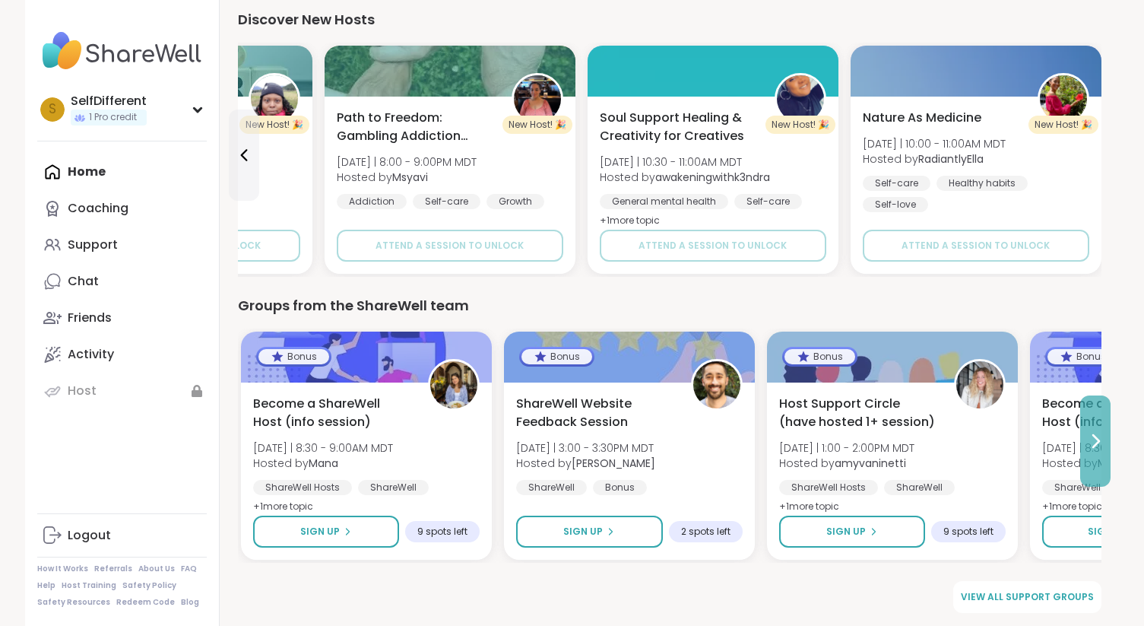
click at [1090, 436] on icon at bounding box center [1096, 441] width 18 height 18
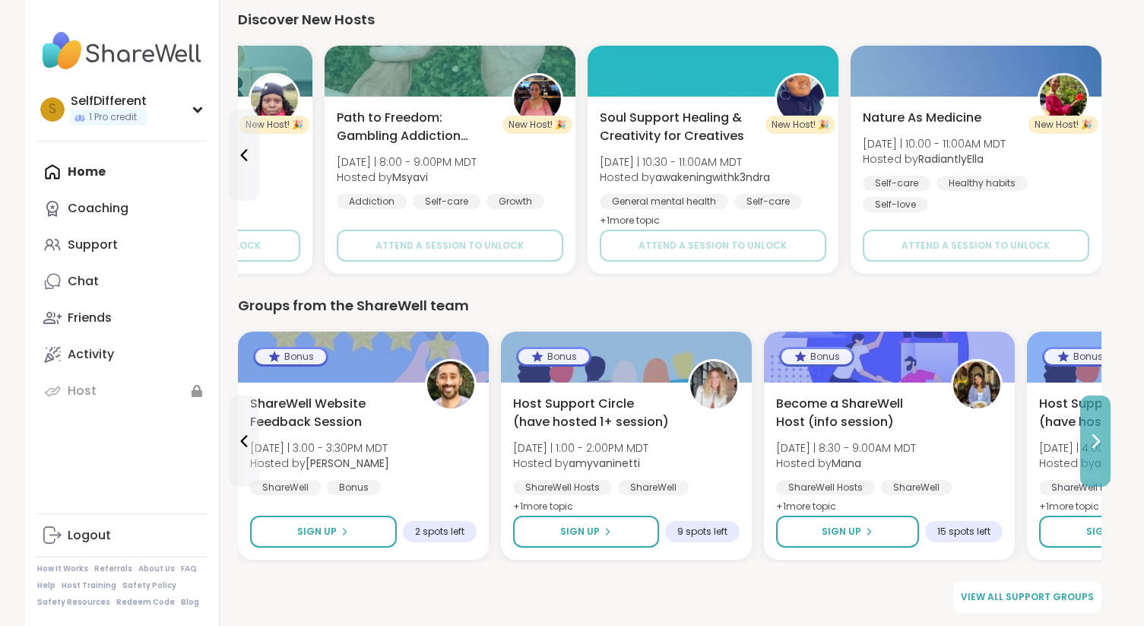
click at [1087, 436] on icon at bounding box center [1096, 441] width 18 height 18
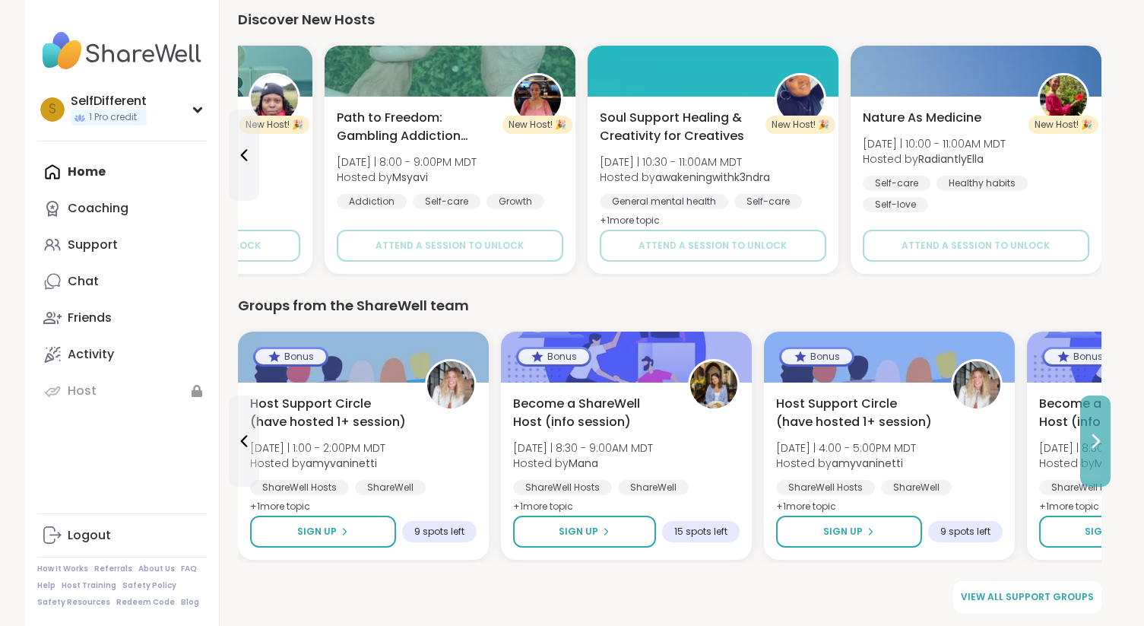
click at [1087, 436] on icon at bounding box center [1096, 441] width 18 height 18
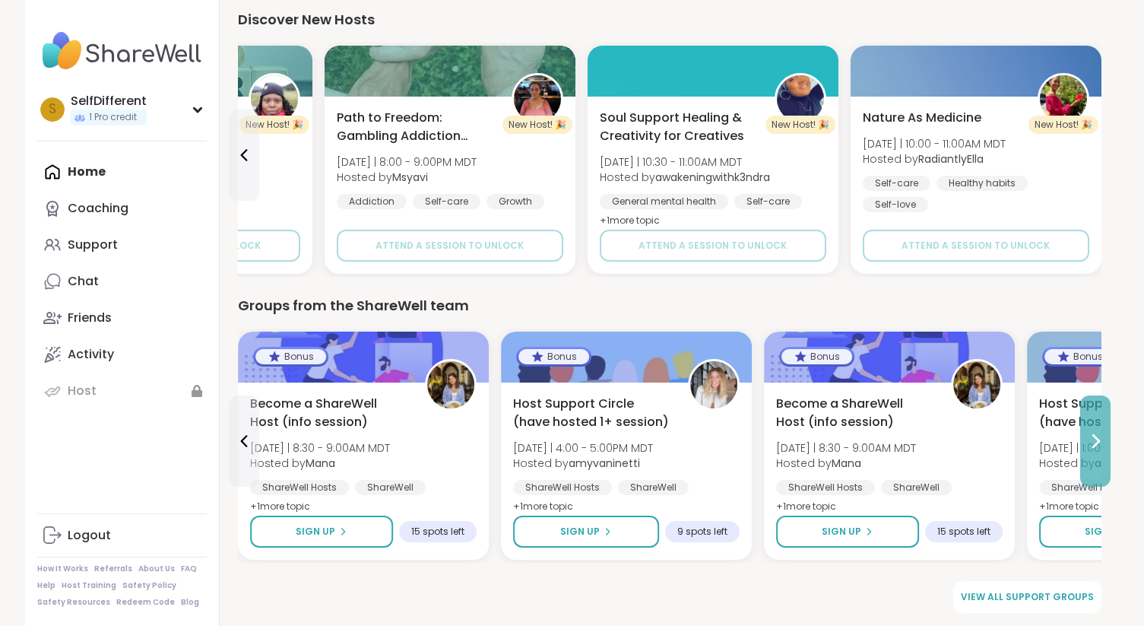
click at [1087, 436] on icon at bounding box center [1096, 441] width 18 height 18
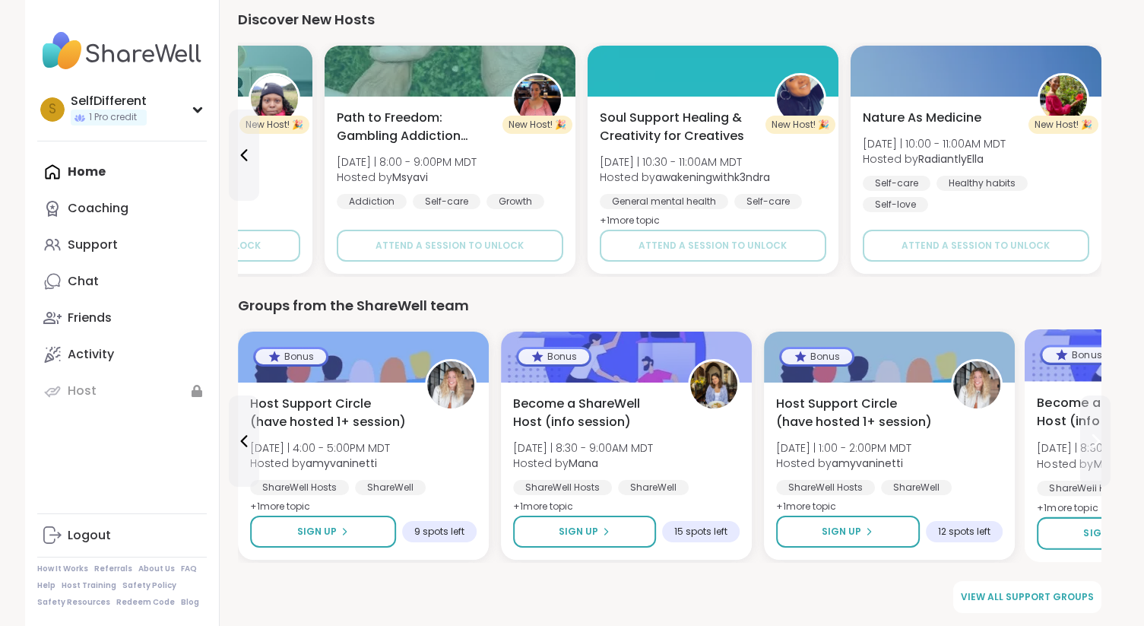
click at [1087, 436] on icon at bounding box center [1096, 441] width 18 height 18
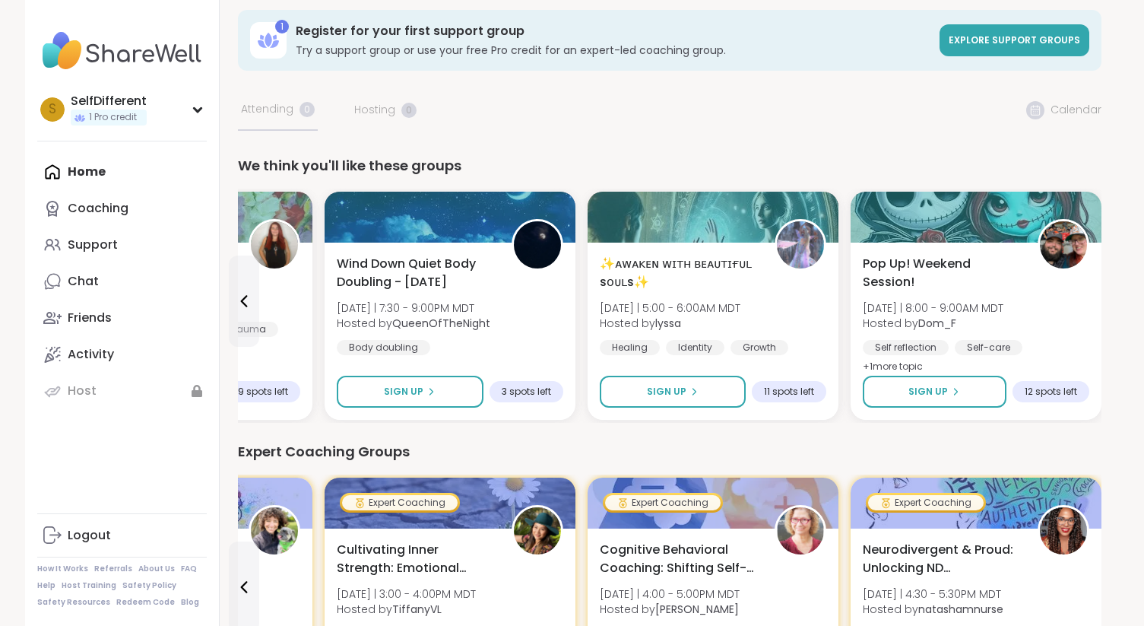
scroll to position [0, 0]
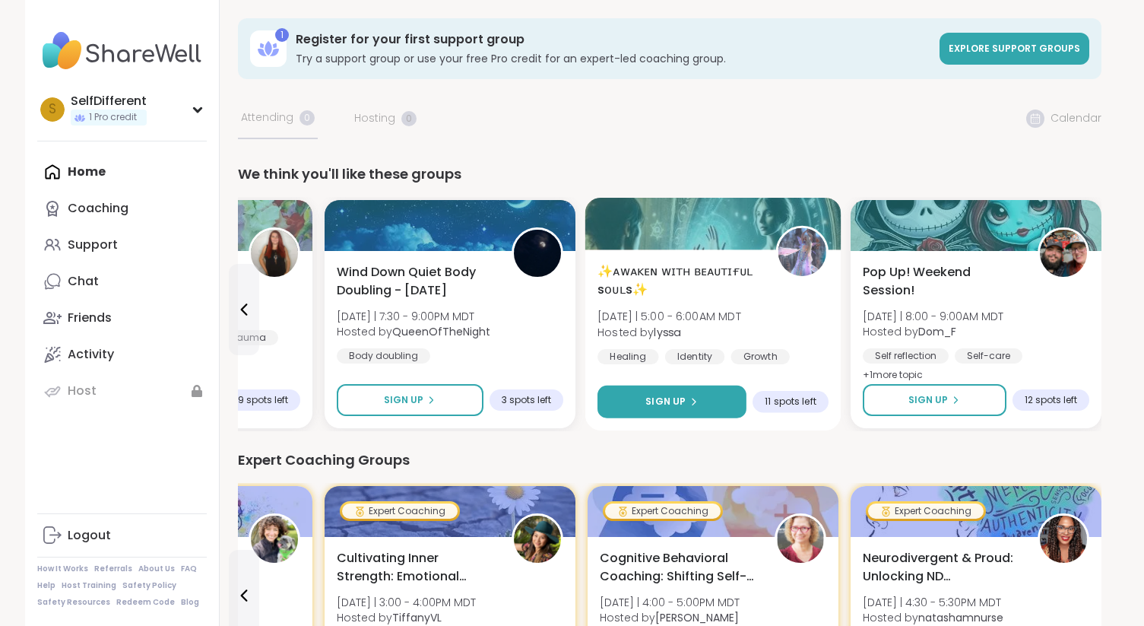
click at [643, 411] on button "Sign Up" at bounding box center [672, 402] width 149 height 33
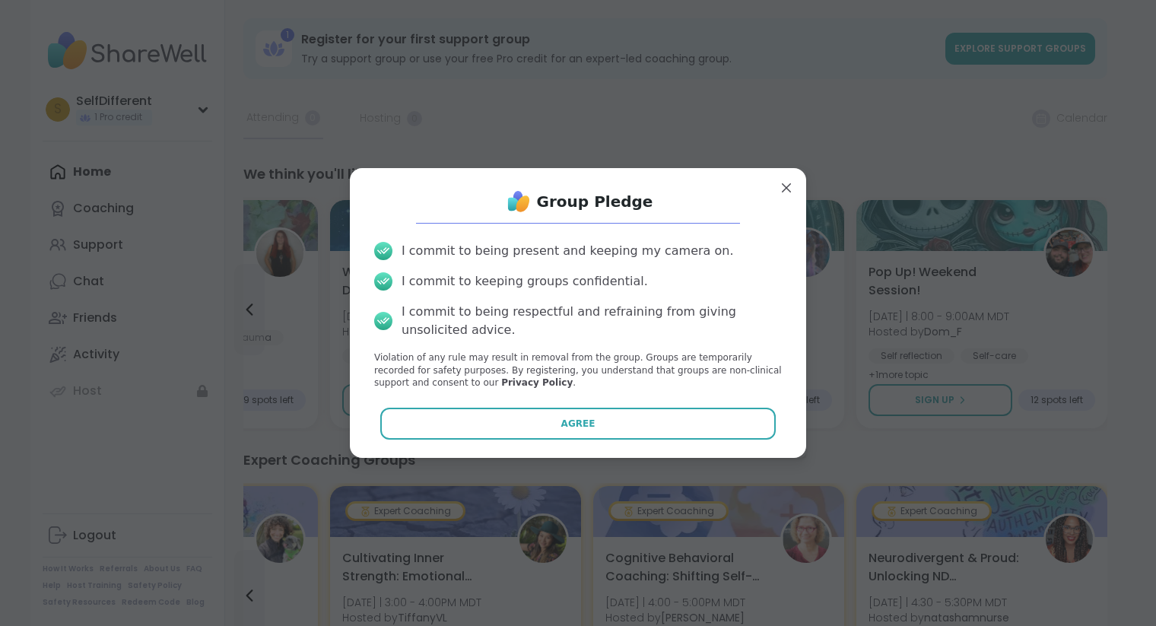
click at [665, 221] on div "Group Pledge I commit to being present and keeping my camera on. I commit to ke…" at bounding box center [578, 312] width 432 height 265
